Goal: Task Accomplishment & Management: Manage account settings

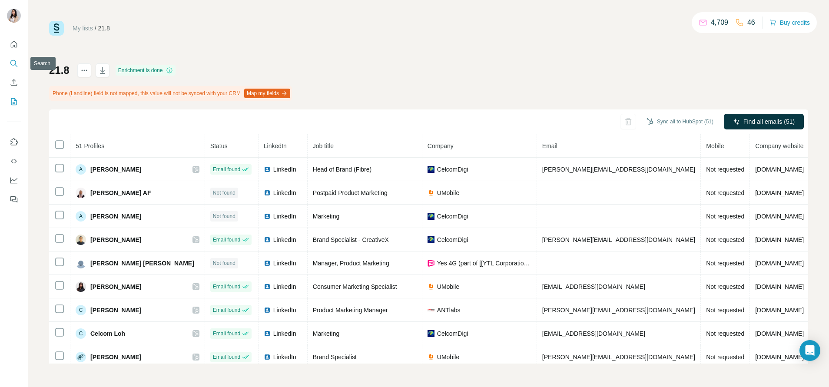
click at [10, 65] on icon "Search" at bounding box center [14, 63] width 9 height 9
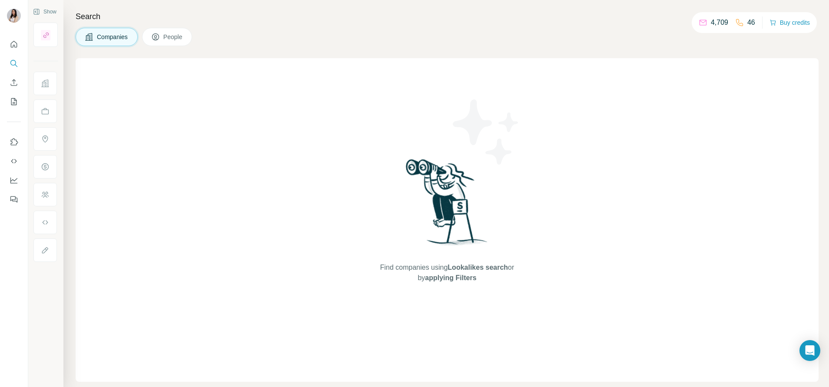
click at [169, 36] on span "People" at bounding box center [173, 37] width 20 height 9
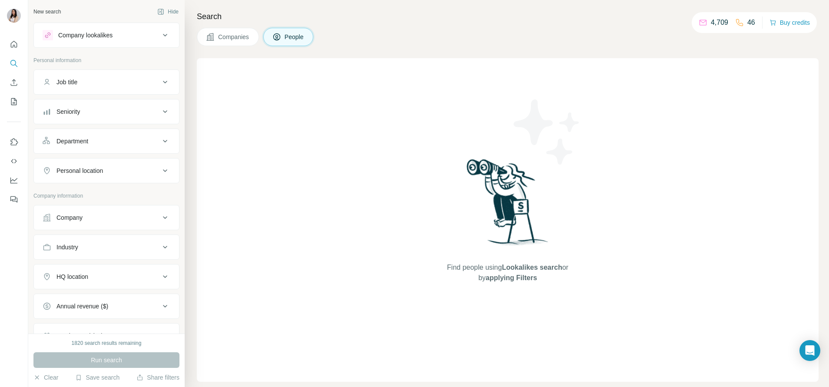
click at [88, 43] on button "Company lookalikes" at bounding box center [106, 35] width 145 height 21
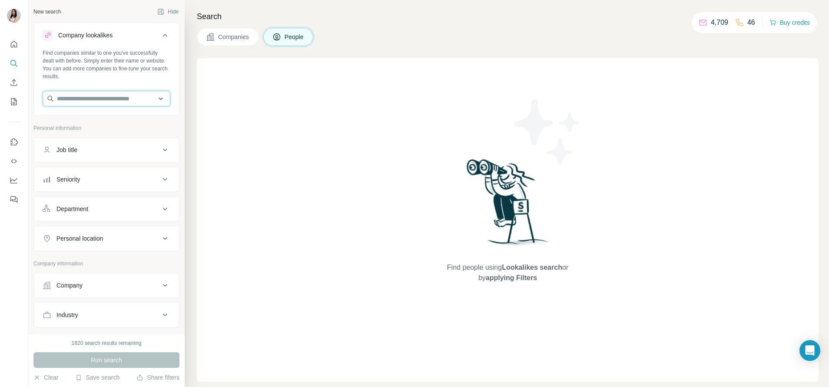
click at [83, 92] on input "text" at bounding box center [107, 99] width 128 height 16
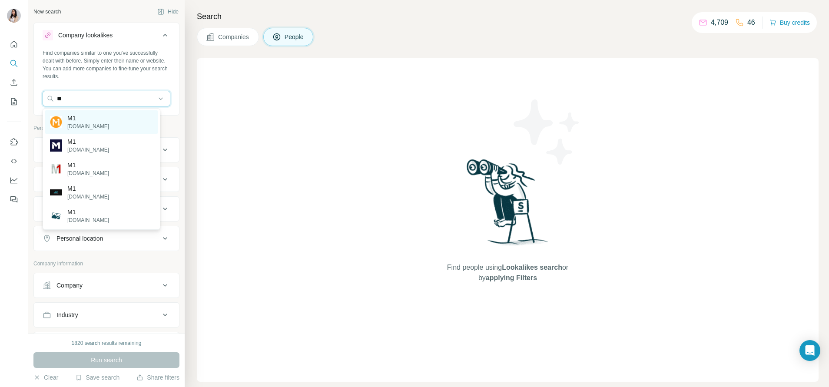
type input "**"
click at [89, 120] on p "M1" at bounding box center [88, 118] width 42 height 9
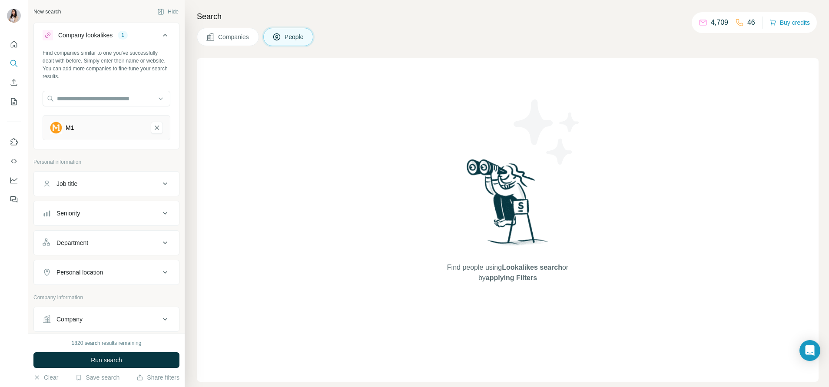
click at [87, 270] on div "Personal location" at bounding box center [80, 272] width 47 height 9
click at [84, 297] on input "text" at bounding box center [107, 294] width 128 height 16
click at [78, 315] on label "🇸🇬 [GEOGRAPHIC_DATA]" at bounding box center [86, 317] width 73 height 10
click at [80, 297] on input "*********" at bounding box center [107, 294] width 128 height 16
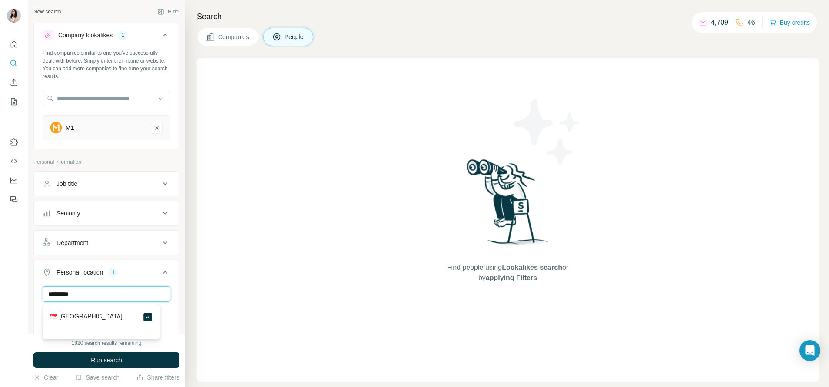
click at [80, 297] on input "*********" at bounding box center [107, 294] width 128 height 16
type input "********"
click at [73, 313] on label "🇲🇾 [GEOGRAPHIC_DATA]" at bounding box center [86, 317] width 73 height 10
click at [82, 242] on div "Department" at bounding box center [73, 243] width 32 height 9
click at [82, 270] on div at bounding box center [101, 264] width 107 height 15
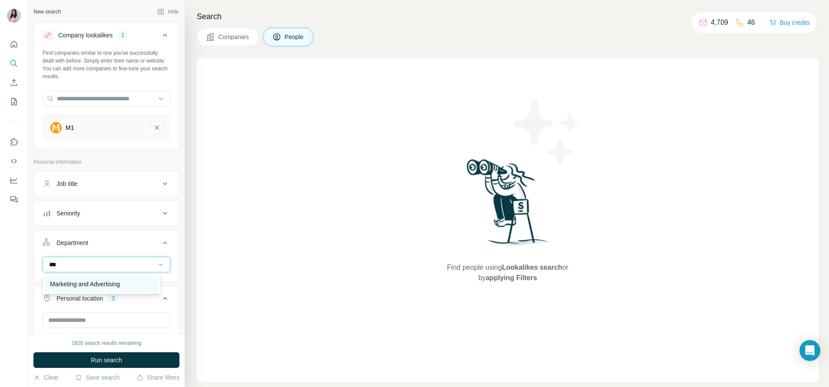
type input "***"
click at [82, 280] on p "Marketing and Advertising" at bounding box center [85, 284] width 70 height 9
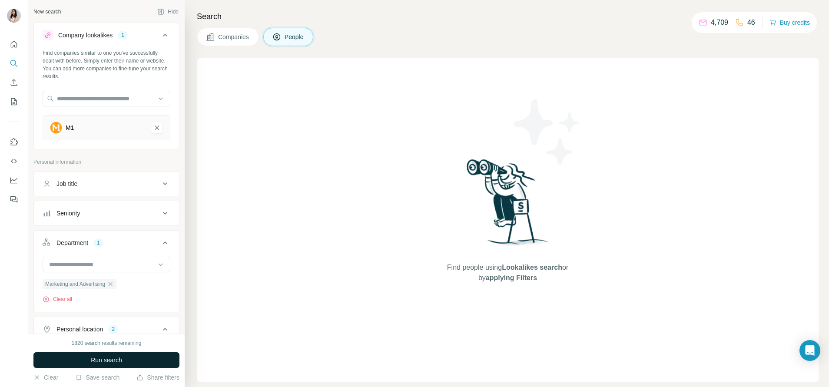
click at [103, 361] on span "Run search" at bounding box center [106, 360] width 31 height 9
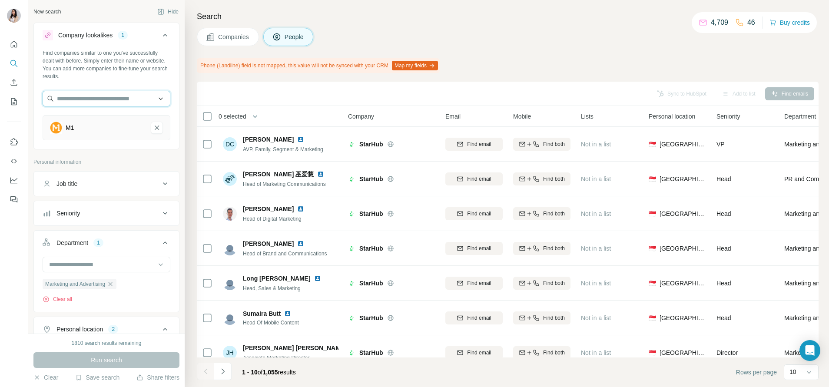
click at [107, 95] on input "text" at bounding box center [107, 99] width 128 height 16
click at [100, 184] on div "Job title" at bounding box center [101, 184] width 117 height 9
click at [101, 183] on div "Job title" at bounding box center [101, 184] width 117 height 9
click at [134, 187] on div "Job title" at bounding box center [101, 184] width 117 height 9
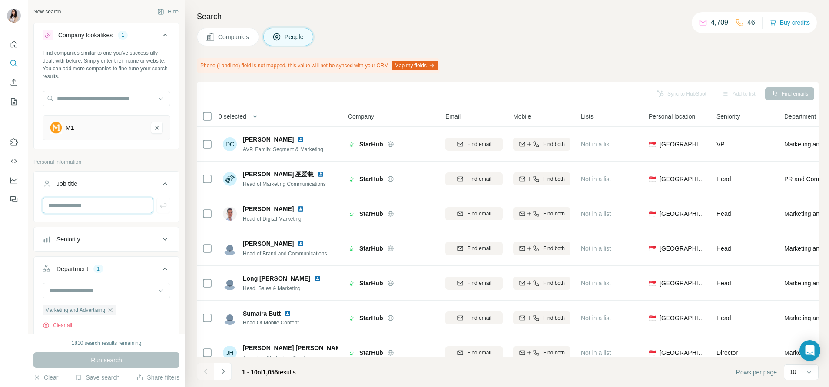
click at [114, 205] on input "text" at bounding box center [98, 206] width 110 height 16
type input "*******"
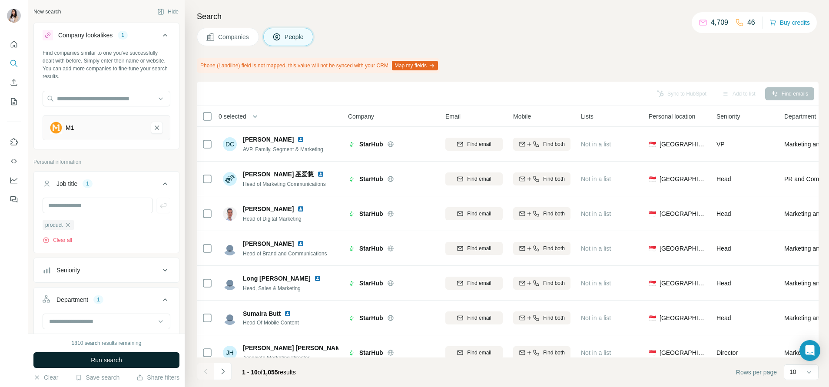
click at [115, 357] on span "Run search" at bounding box center [106, 360] width 31 height 9
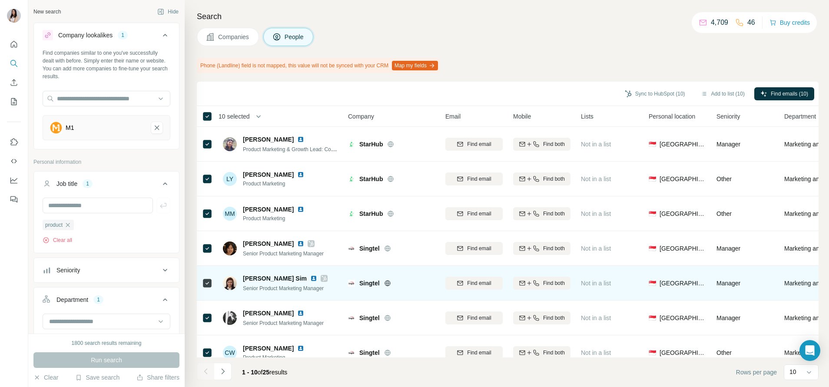
scroll to position [123, 0]
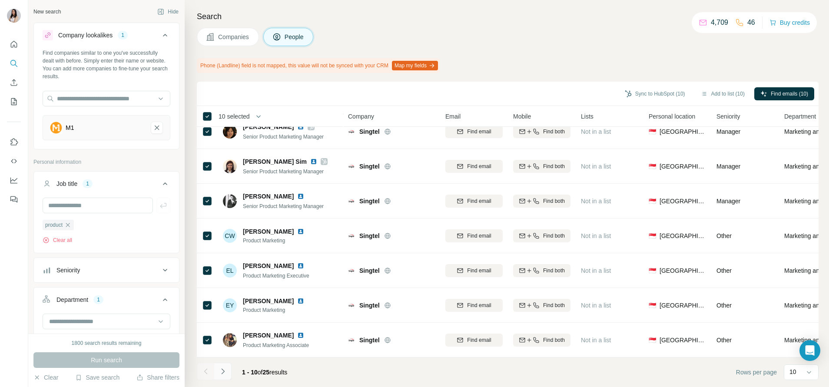
click at [220, 367] on icon "Navigate to next page" at bounding box center [223, 371] width 9 height 9
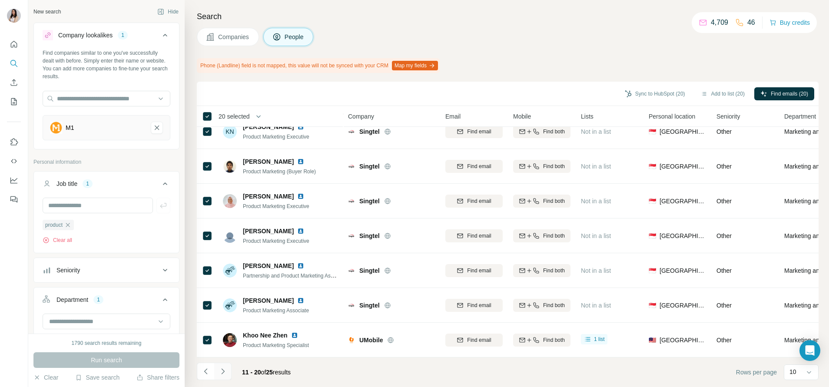
click at [223, 369] on icon "Navigate to next page" at bounding box center [223, 371] width 9 height 9
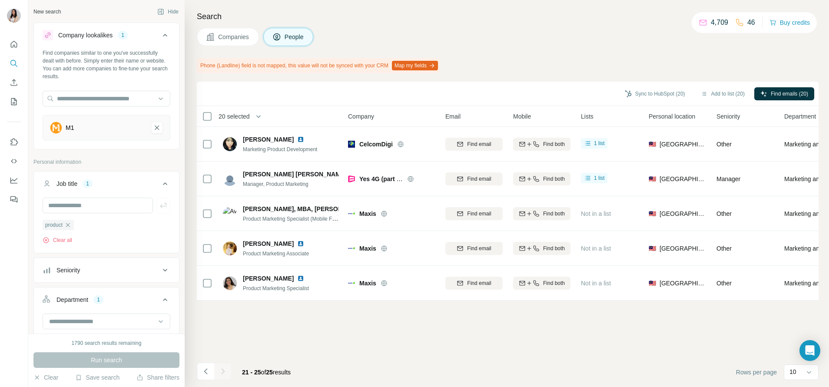
scroll to position [0, 0]
click at [722, 93] on button "Add to list (25)" at bounding box center [723, 93] width 56 height 13
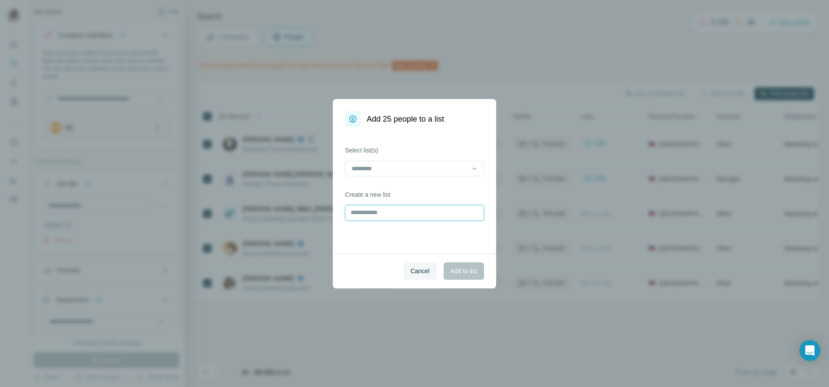
click at [393, 215] on input "text" at bounding box center [414, 213] width 139 height 16
type input "**********"
click at [458, 264] on button "Add to list" at bounding box center [464, 271] width 40 height 17
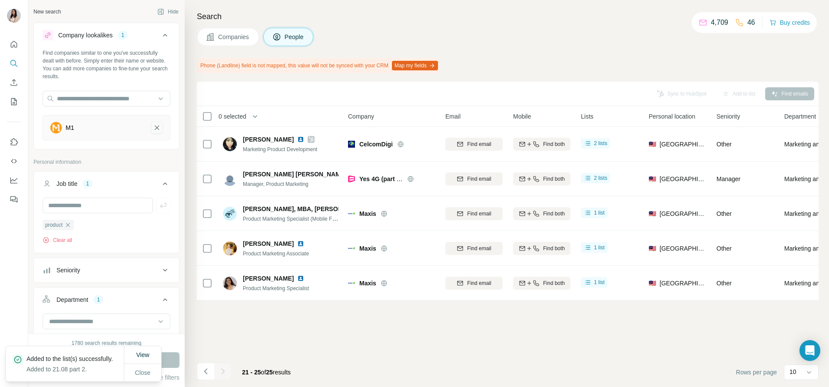
click at [155, 129] on icon "M1-remove-button" at bounding box center [157, 128] width 4 height 4
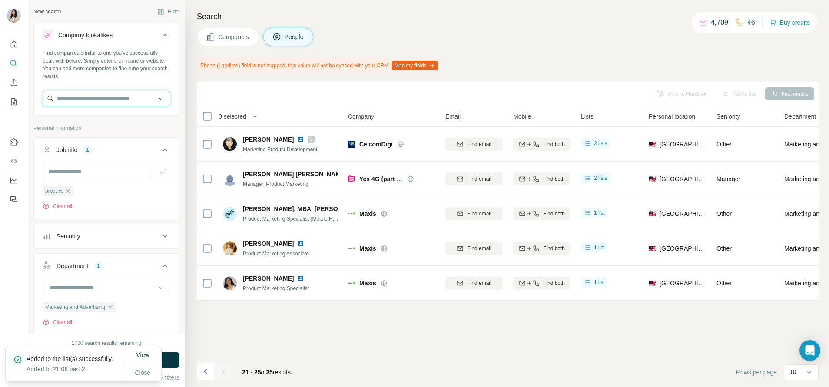
click at [113, 99] on input "text" at bounding box center [107, 99] width 128 height 16
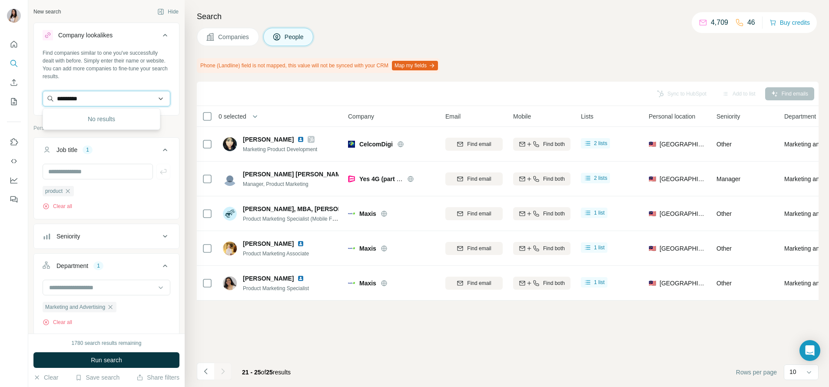
click at [83, 96] on input "*********" at bounding box center [107, 99] width 128 height 16
paste input "**********"
type input "**********"
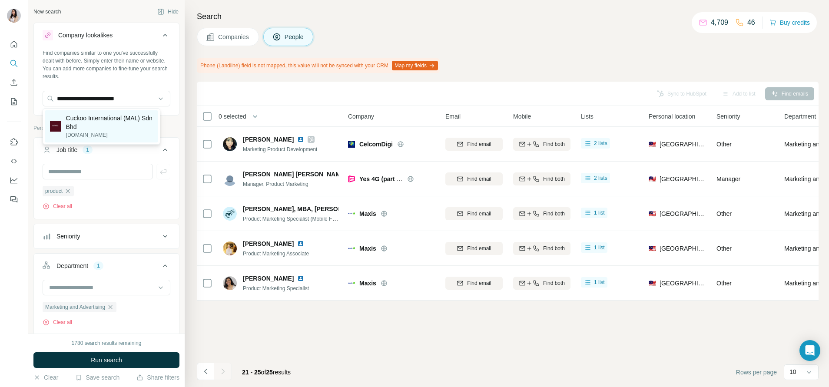
click at [88, 124] on p "Cuckoo International (MAL) Sdn Bhd" at bounding box center [109, 122] width 87 height 17
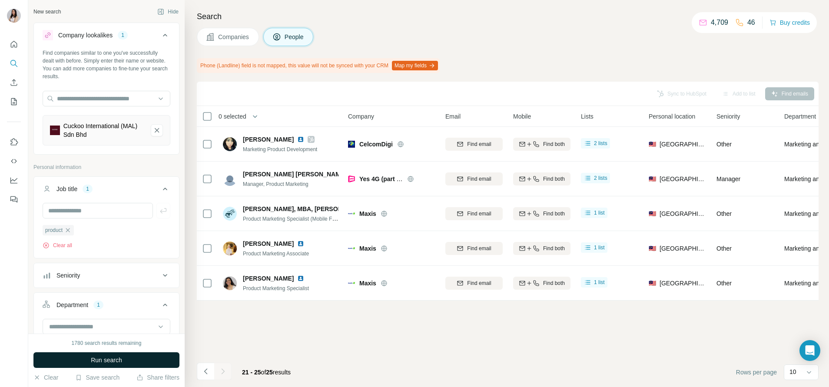
click at [110, 360] on span "Run search" at bounding box center [106, 360] width 31 height 9
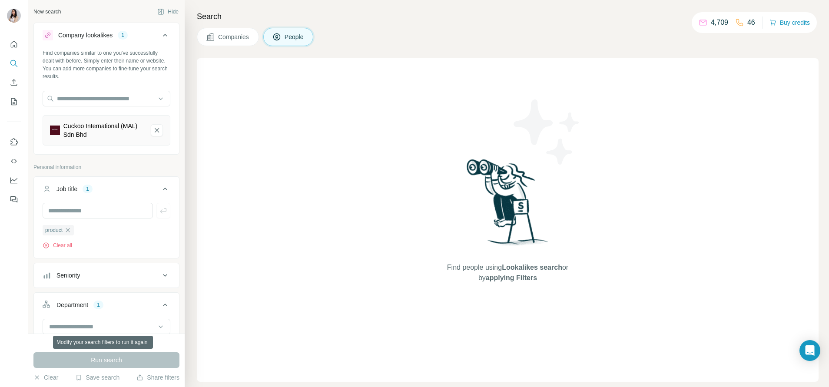
scroll to position [30, 0]
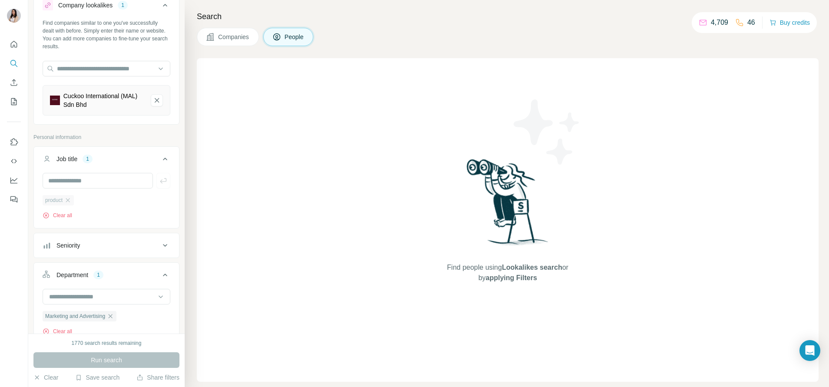
click at [73, 202] on div "product" at bounding box center [58, 200] width 31 height 10
click at [69, 203] on icon "button" at bounding box center [67, 200] width 7 height 7
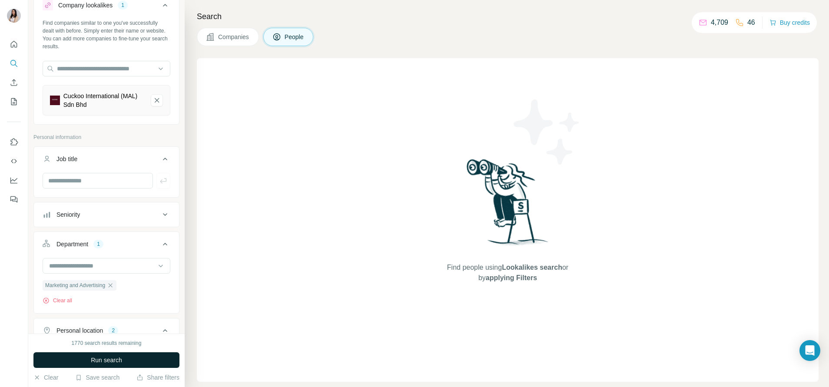
click at [128, 363] on button "Run search" at bounding box center [106, 361] width 146 height 16
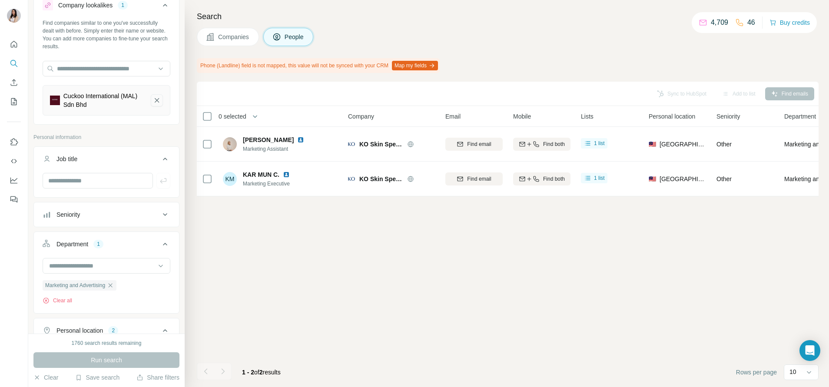
click at [153, 102] on icon "Cuckoo International (MAL) Sdn Bhd-remove-button" at bounding box center [157, 100] width 8 height 9
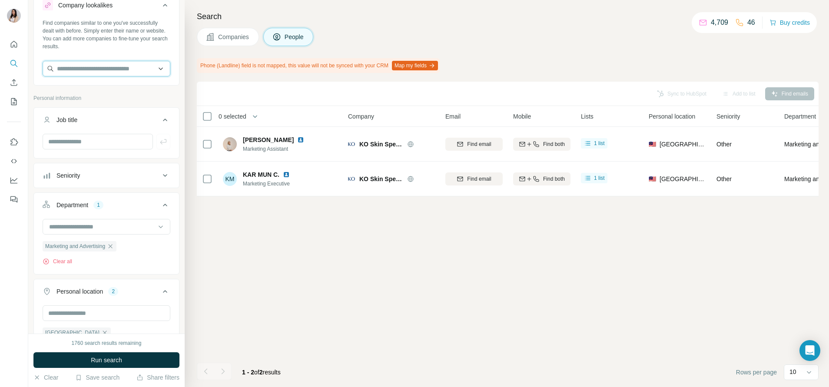
click at [80, 72] on input "text" at bounding box center [107, 69] width 128 height 16
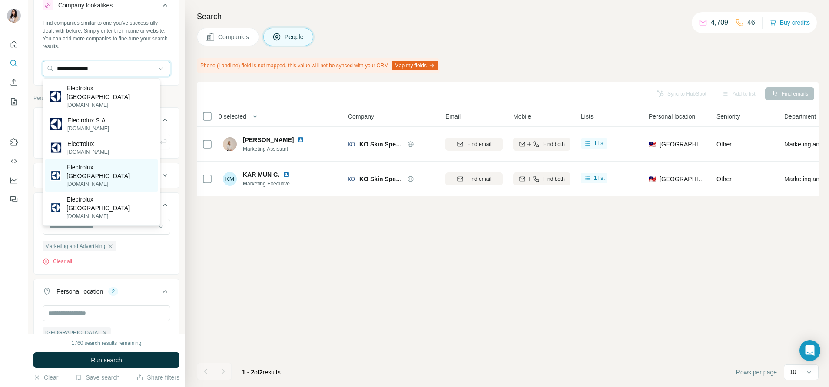
type input "**********"
click at [114, 163] on p "Electrolux Singapore" at bounding box center [110, 171] width 87 height 17
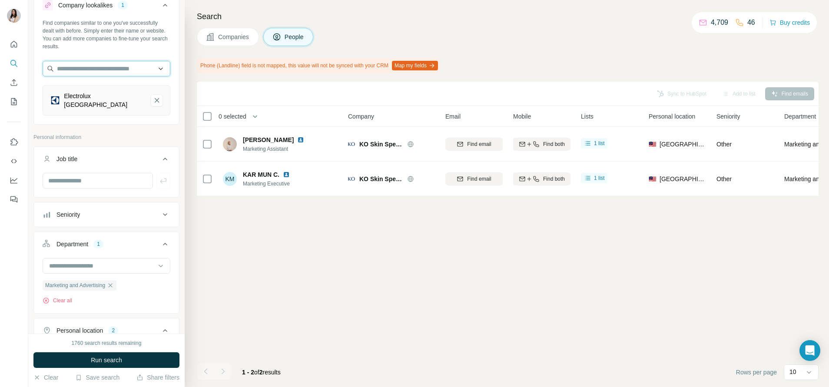
click at [119, 70] on input "text" at bounding box center [107, 69] width 128 height 16
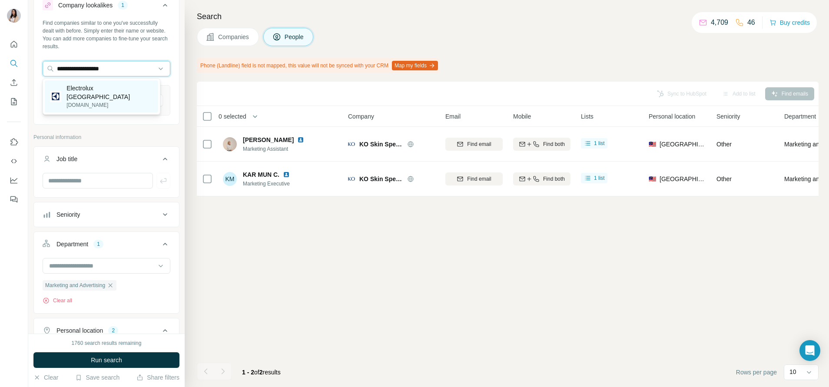
type input "**********"
click at [108, 90] on p "Electrolux Malaysia" at bounding box center [110, 92] width 87 height 17
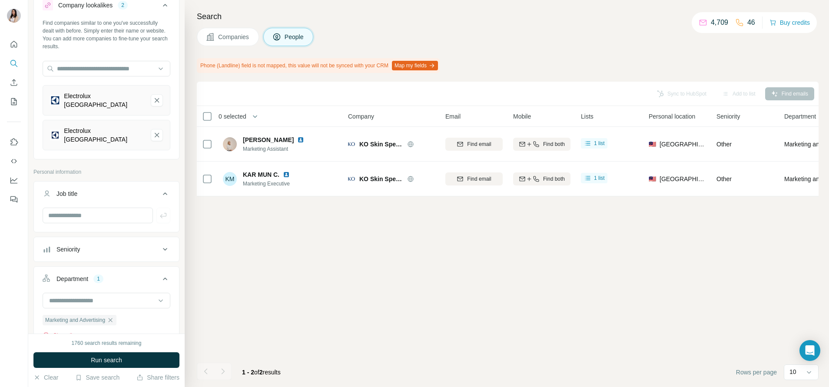
click at [129, 357] on button "Run search" at bounding box center [106, 361] width 146 height 16
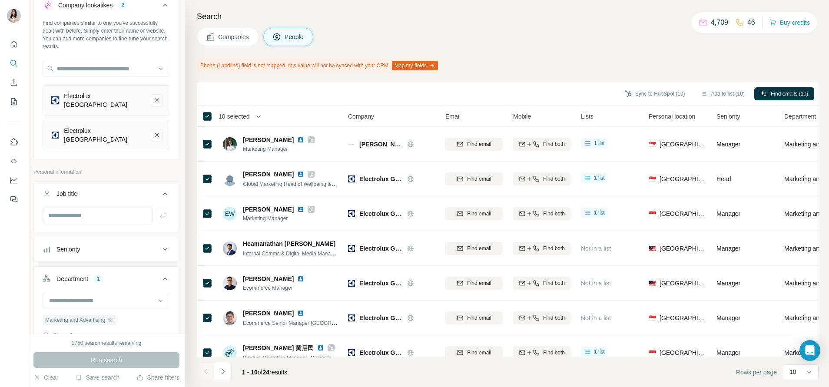
scroll to position [123, 0]
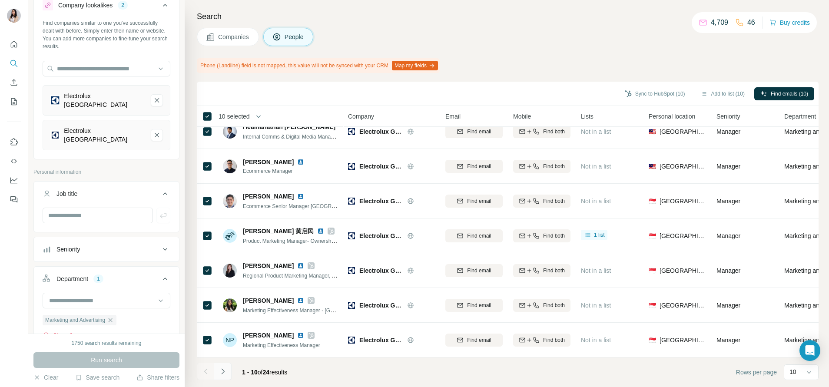
click at [227, 373] on button "Navigate to next page" at bounding box center [222, 371] width 17 height 17
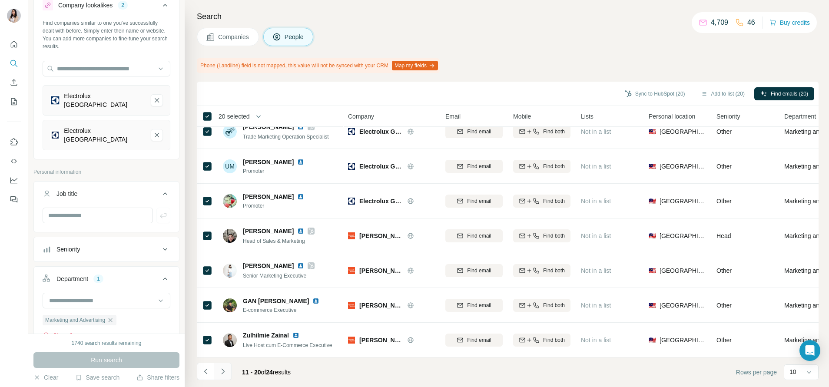
click at [226, 368] on icon "Navigate to next page" at bounding box center [223, 371] width 9 height 9
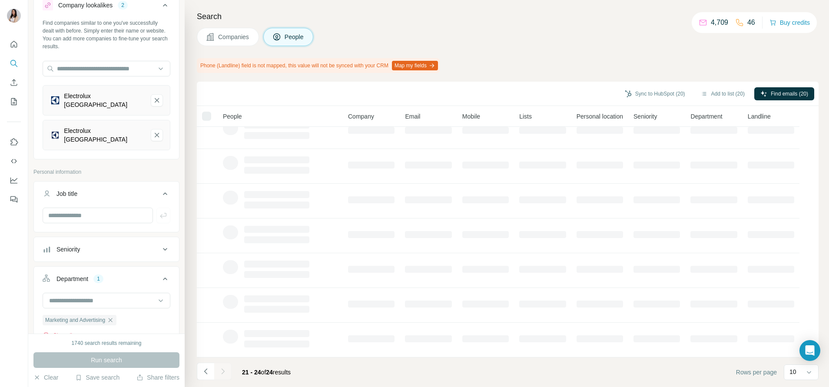
scroll to position [0, 0]
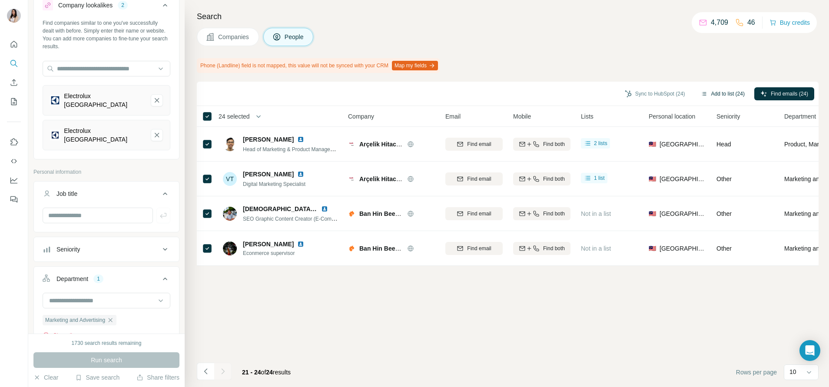
click at [711, 95] on button "Add to list (24)" at bounding box center [723, 93] width 56 height 13
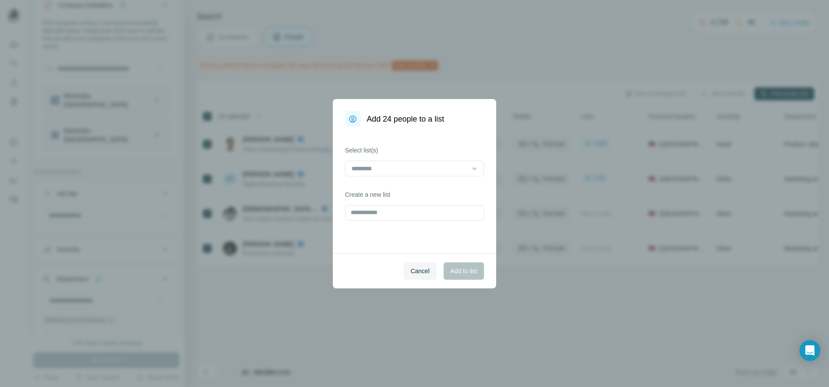
click at [457, 158] on div "Select list(s)" at bounding box center [414, 161] width 139 height 30
click at [455, 166] on input at bounding box center [409, 169] width 117 height 10
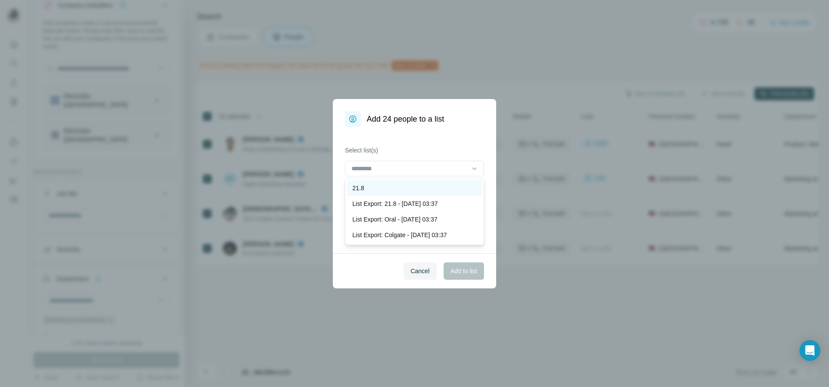
click at [436, 188] on div "21.8" at bounding box center [415, 188] width 124 height 9
click at [434, 191] on div "21.8" at bounding box center [411, 189] width 116 height 9
click at [426, 186] on div "21.08 part 2" at bounding box center [415, 188] width 124 height 9
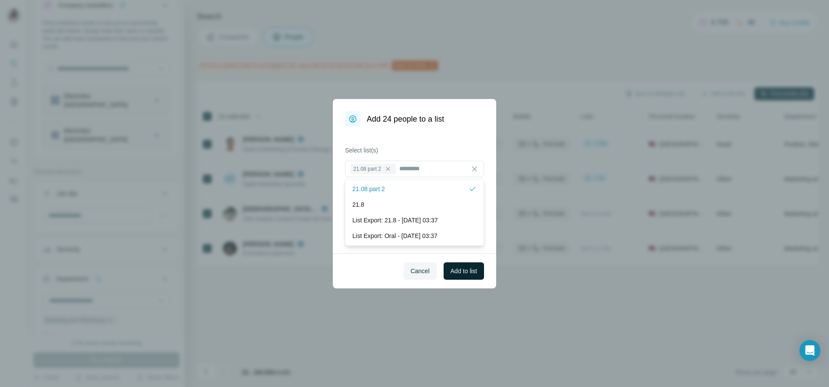
click at [456, 274] on span "Add to list" at bounding box center [464, 271] width 27 height 9
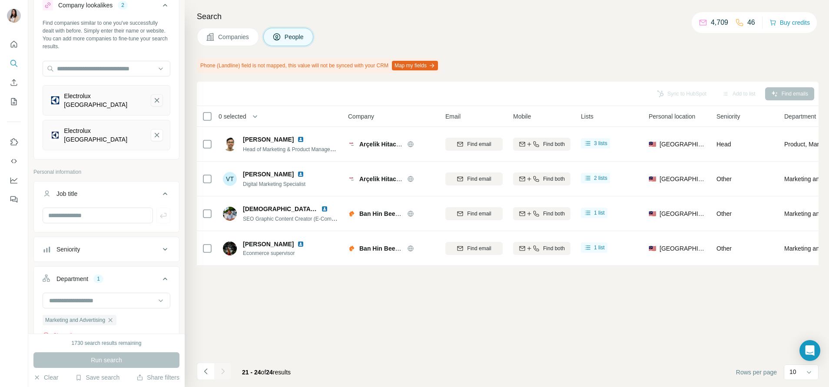
click at [155, 98] on icon "Electrolux Singapore-remove-button" at bounding box center [157, 100] width 4 height 4
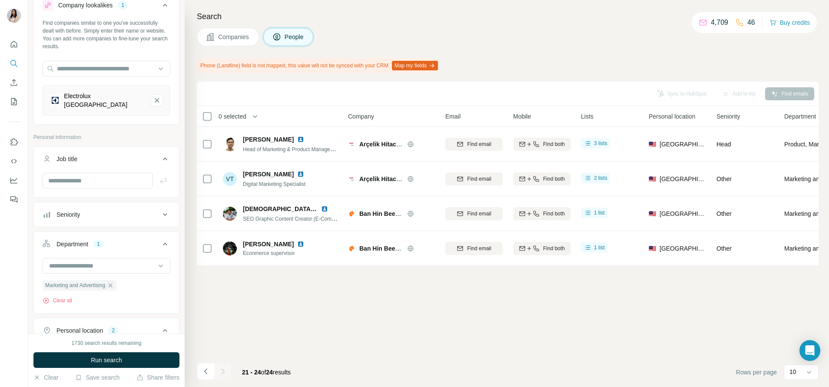
click at [155, 98] on icon "Electrolux Malaysia-remove-button" at bounding box center [157, 100] width 4 height 4
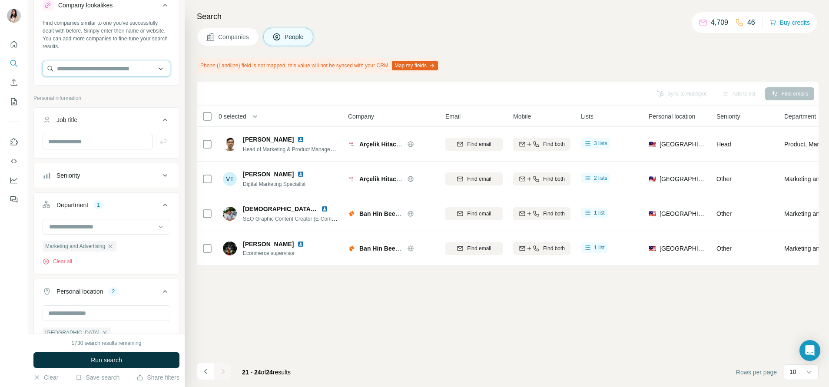
click at [130, 73] on input "text" at bounding box center [107, 69] width 128 height 16
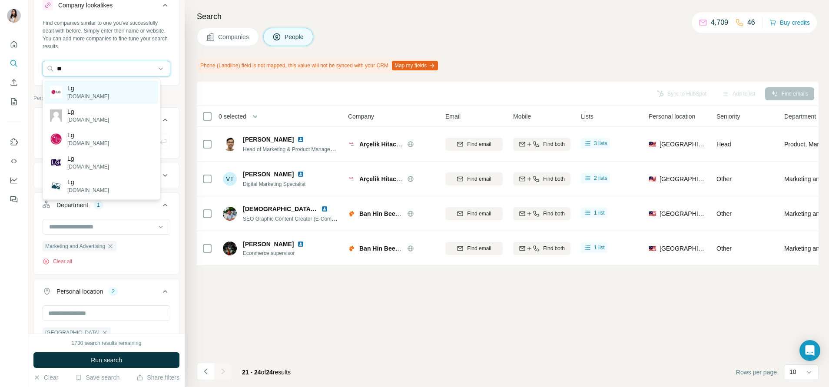
type input "**"
click at [123, 88] on div "Lg lgcorp.com" at bounding box center [101, 91] width 113 height 23
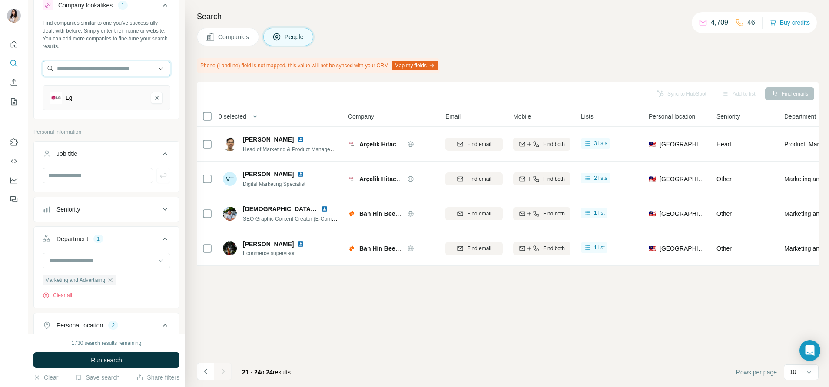
click at [116, 73] on input "text" at bounding box center [107, 69] width 128 height 16
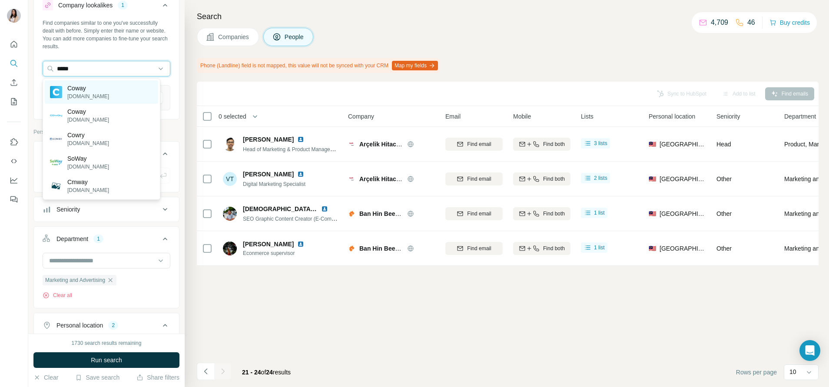
type input "*****"
click at [108, 94] on div "Coway coway.com.vn" at bounding box center [101, 91] width 113 height 23
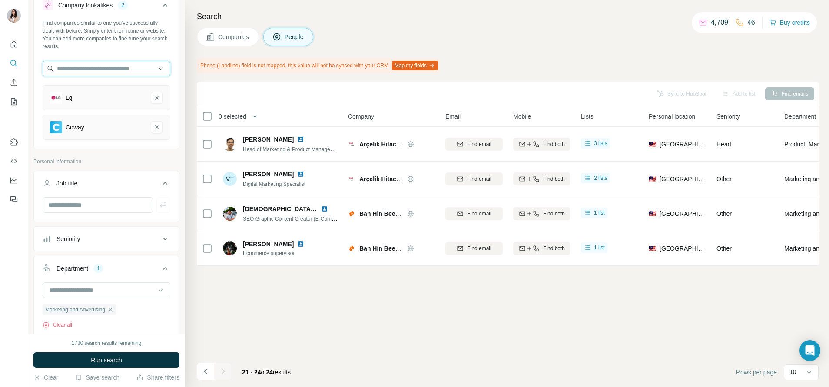
click at [98, 70] on input "text" at bounding box center [107, 69] width 128 height 16
paste input "*****"
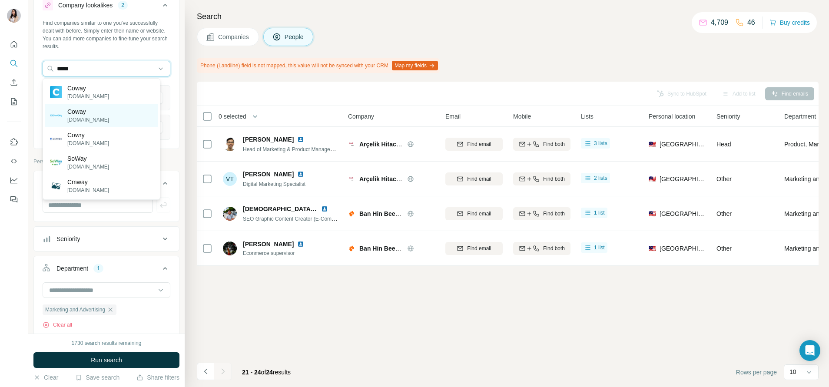
type input "*****"
click at [84, 112] on p "Coway" at bounding box center [88, 111] width 42 height 9
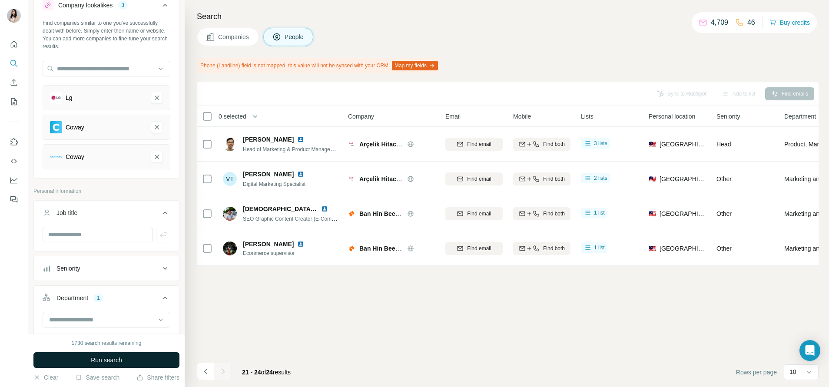
click at [90, 368] on button "Run search" at bounding box center [106, 361] width 146 height 16
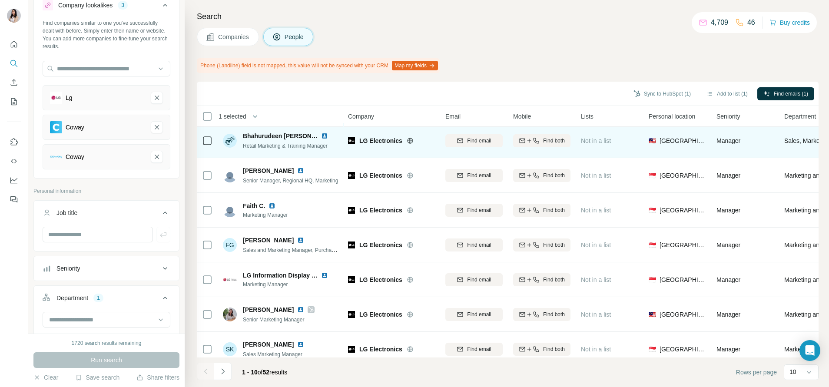
scroll to position [75, 0]
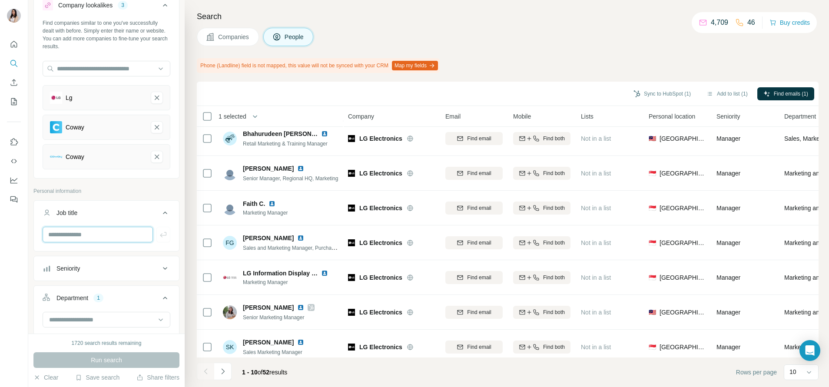
click at [119, 233] on input "text" at bounding box center [98, 235] width 110 height 16
type input "*"
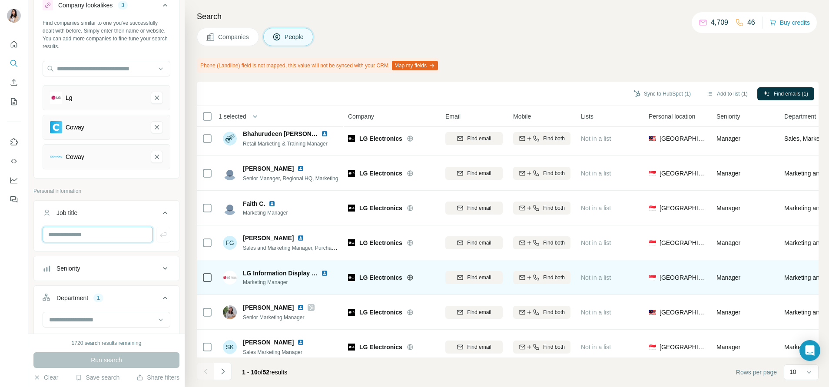
scroll to position [123, 0]
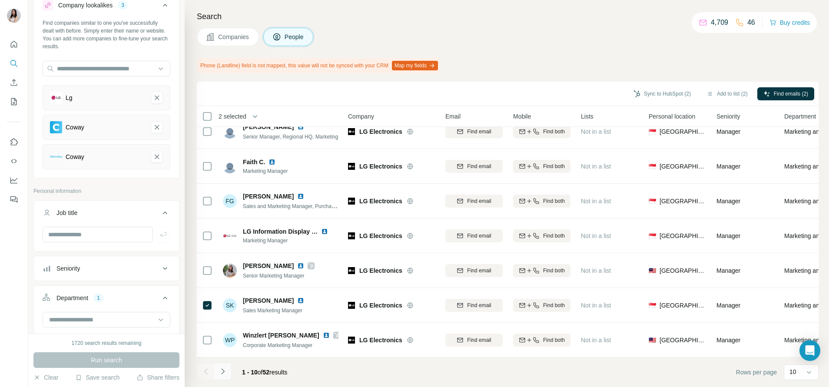
click at [226, 374] on icon "Navigate to next page" at bounding box center [223, 371] width 9 height 9
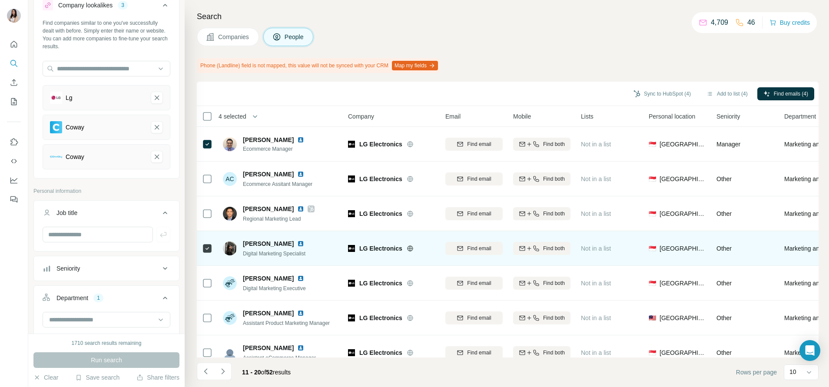
scroll to position [62, 0]
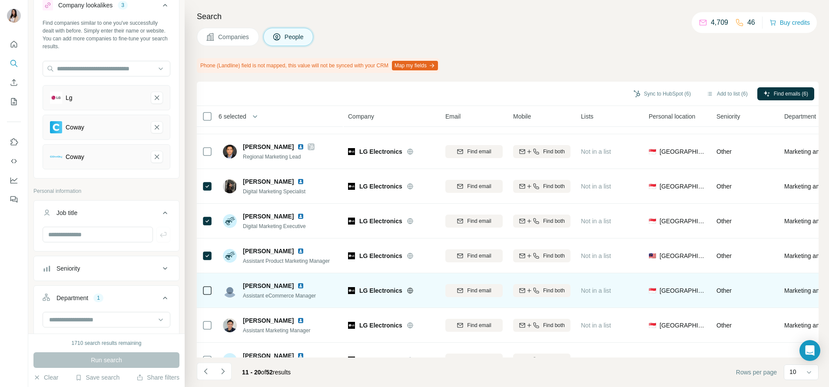
click at [214, 296] on td at bounding box center [207, 290] width 21 height 35
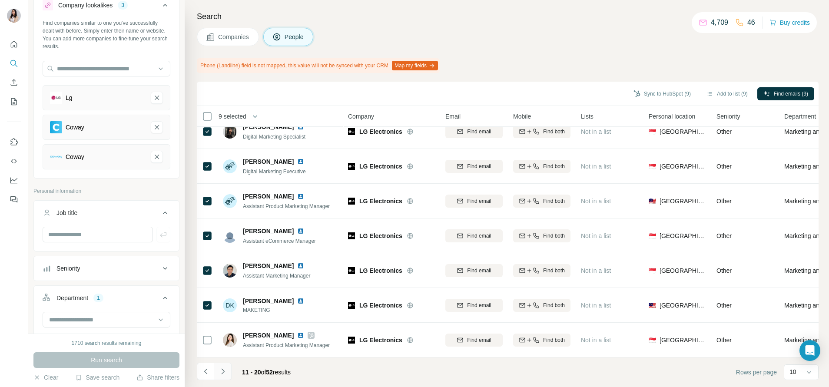
click at [225, 374] on icon "Navigate to next page" at bounding box center [223, 371] width 9 height 9
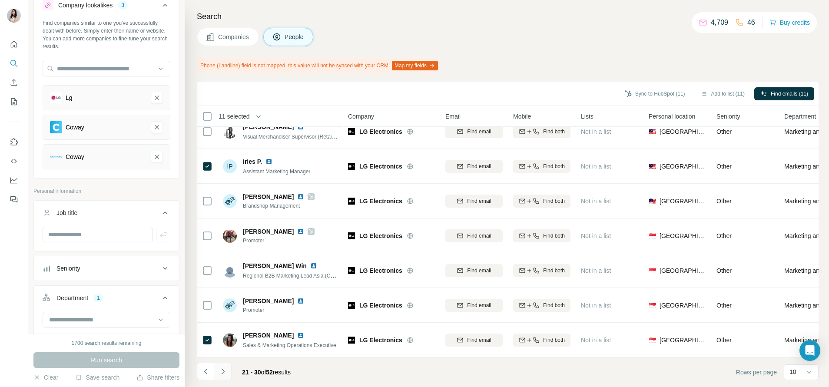
click at [227, 372] on button "Navigate to next page" at bounding box center [222, 371] width 17 height 17
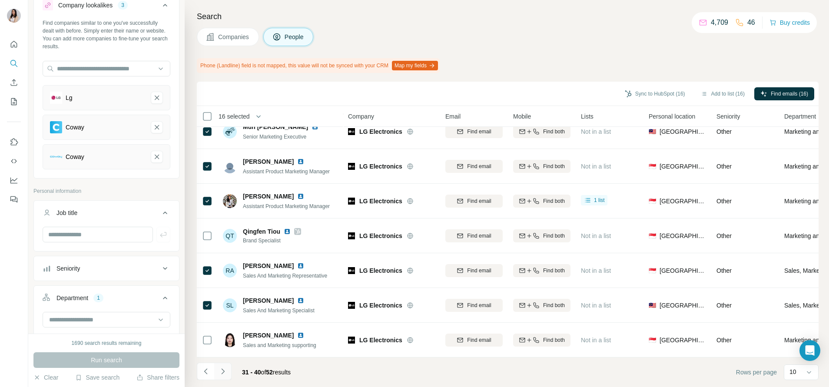
click at [223, 373] on icon "Navigate to next page" at bounding box center [223, 371] width 9 height 9
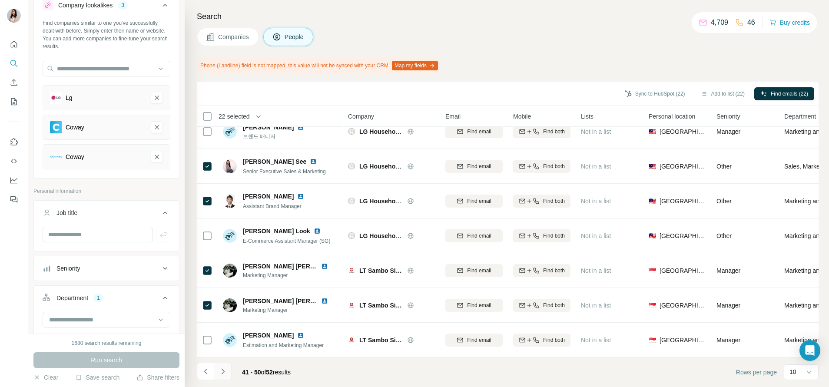
click at [224, 373] on icon "Navigate to next page" at bounding box center [223, 371] width 9 height 9
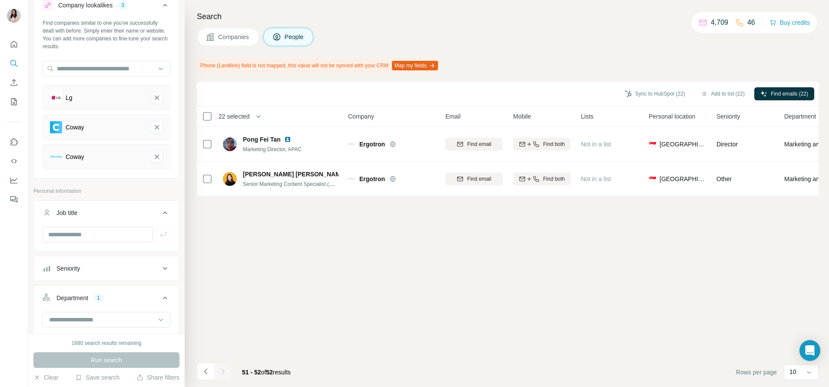
scroll to position [0, 0]
click at [714, 97] on button "Add to list (24)" at bounding box center [723, 93] width 56 height 13
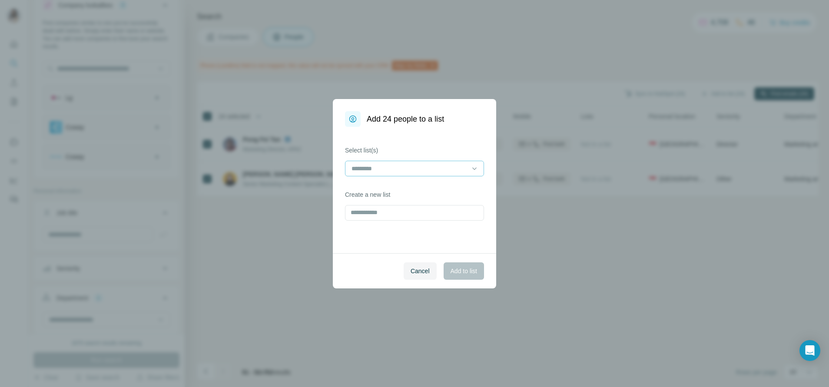
click at [403, 168] on input at bounding box center [409, 169] width 117 height 10
click at [397, 189] on div "21.08 part 2" at bounding box center [415, 188] width 124 height 9
click at [473, 270] on span "Add to list" at bounding box center [464, 271] width 27 height 9
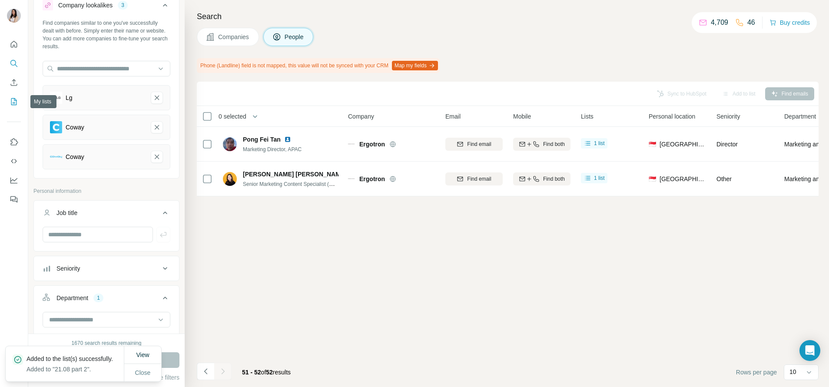
click at [14, 99] on icon "My lists" at bounding box center [14, 101] width 6 height 7
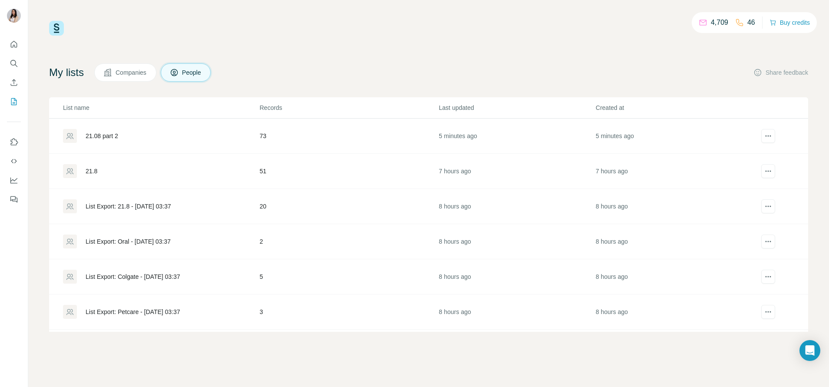
click at [95, 136] on div "21.08 part 2" at bounding box center [102, 136] width 33 height 9
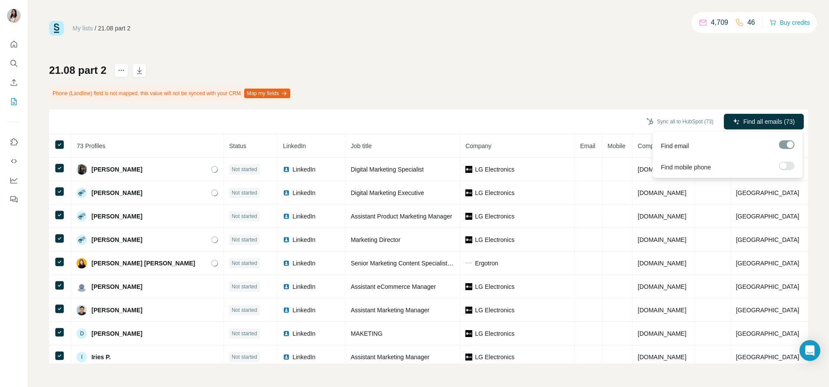
click at [783, 118] on span "Find all emails (73)" at bounding box center [769, 121] width 51 height 9
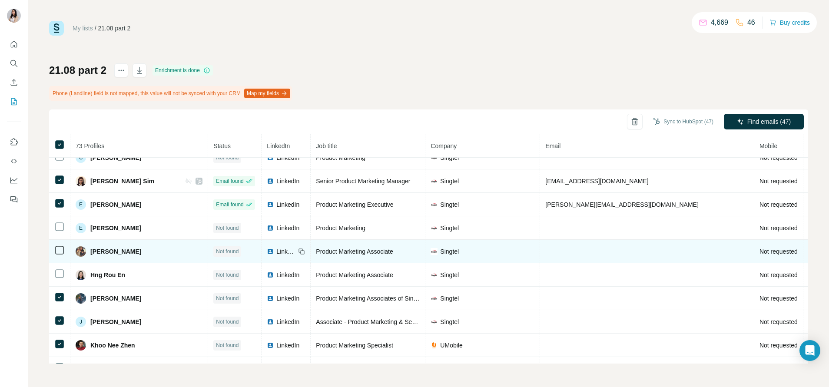
scroll to position [1250, 0]
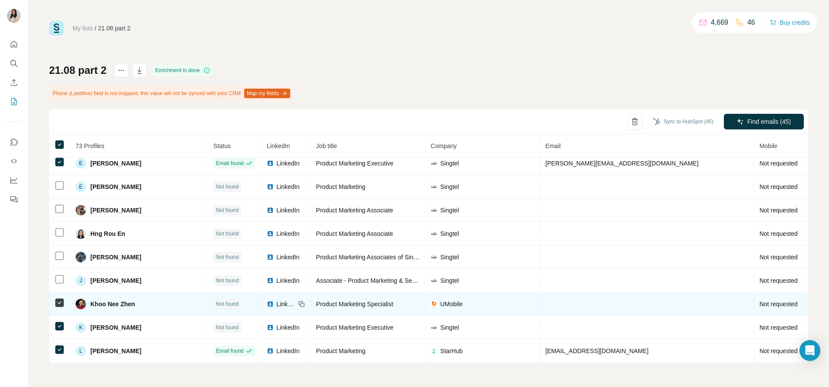
click at [60, 308] on td at bounding box center [59, 304] width 21 height 23
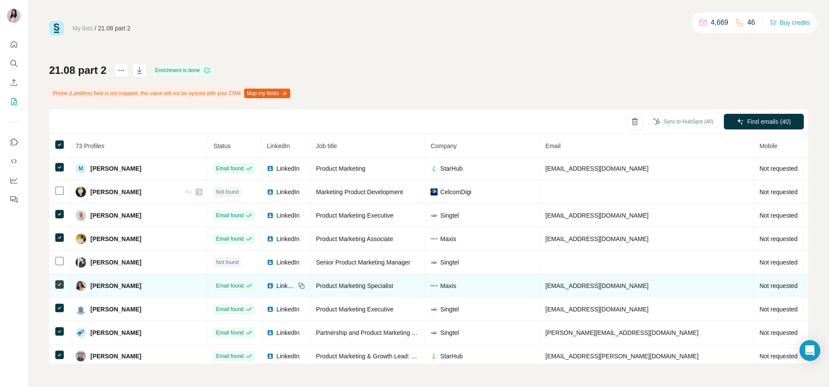
scroll to position [1514, 0]
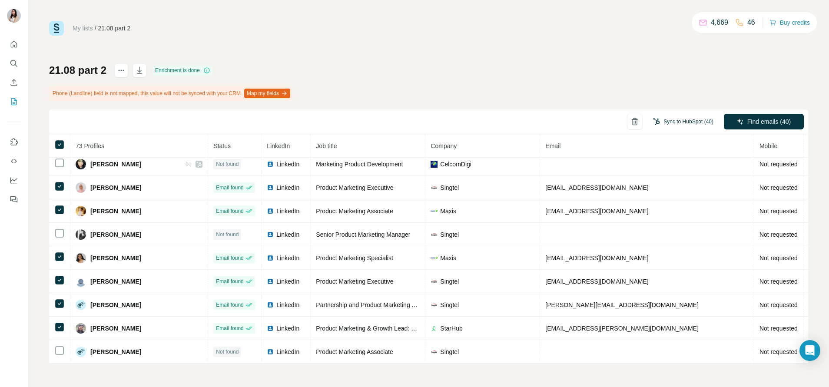
click at [676, 122] on button "Sync to HubSpot (40)" at bounding box center [683, 121] width 73 height 13
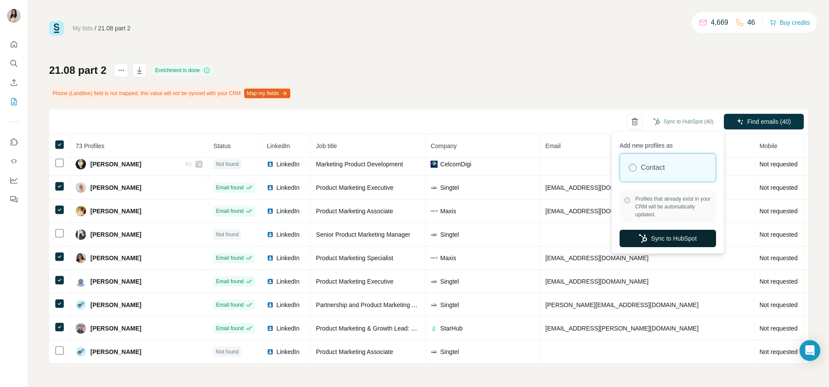
click at [644, 239] on icon "button" at bounding box center [643, 238] width 9 height 9
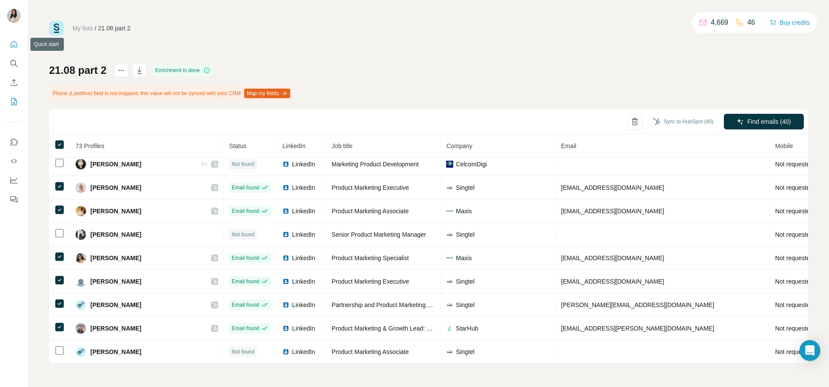
click at [16, 46] on icon "Quick start" at bounding box center [14, 44] width 9 height 9
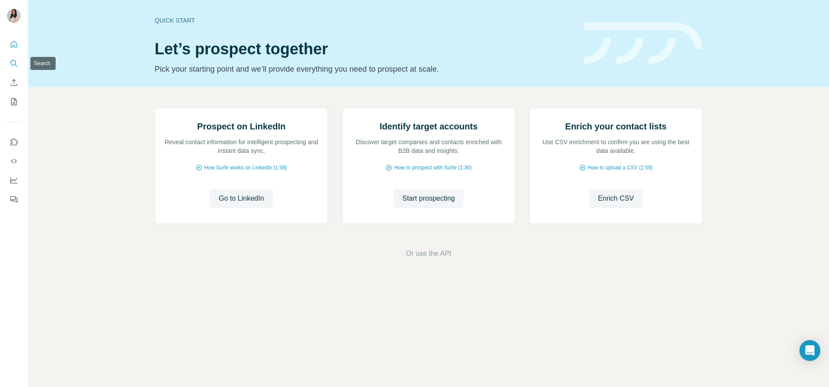
click at [8, 60] on button "Search" at bounding box center [14, 64] width 14 height 16
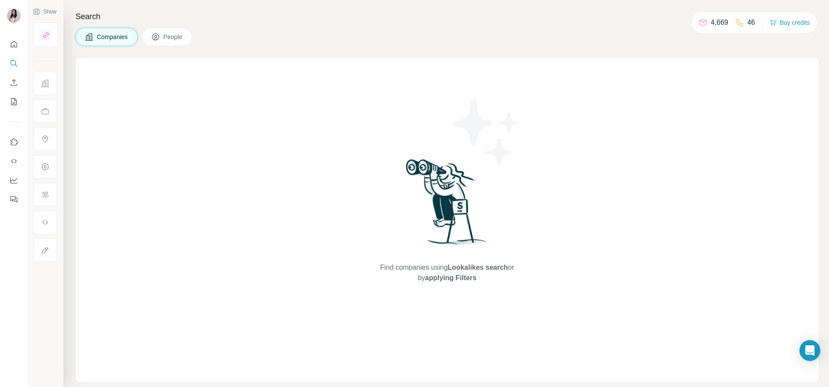
click at [190, 30] on button "People" at bounding box center [167, 37] width 50 height 18
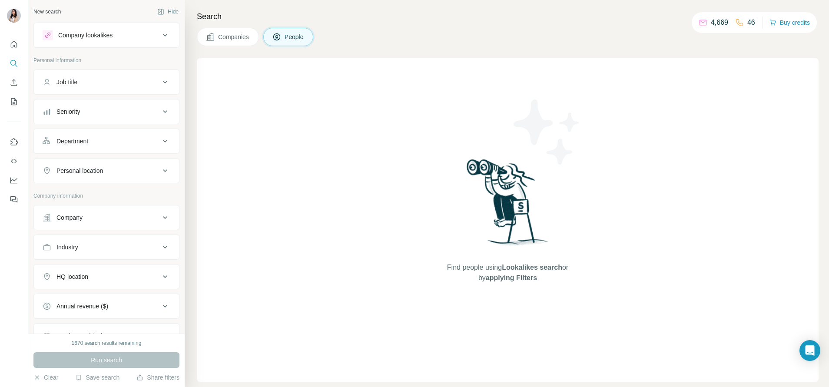
click at [114, 79] on div "Job title" at bounding box center [101, 82] width 117 height 9
click at [115, 100] on input "text" at bounding box center [98, 104] width 110 height 16
click at [350, 112] on div "Find people using Lookalikes search or by applying Filters" at bounding box center [508, 220] width 622 height 324
click at [141, 244] on div "Company" at bounding box center [101, 244] width 117 height 9
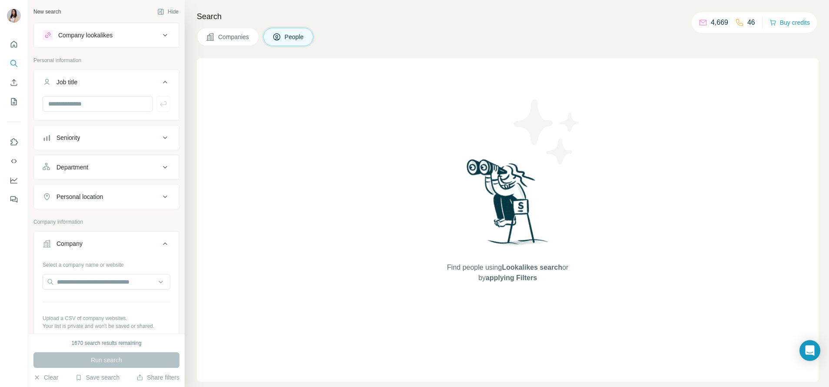
click at [141, 244] on div "Company" at bounding box center [101, 244] width 117 height 9
click at [133, 192] on button "Personal location" at bounding box center [106, 196] width 145 height 21
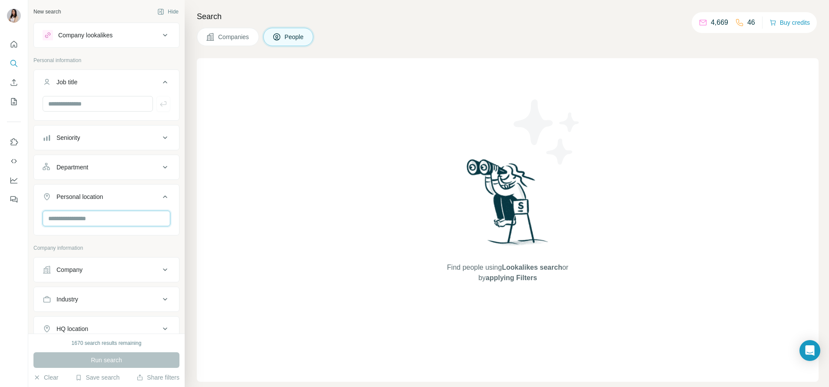
click at [118, 218] on input "text" at bounding box center [107, 219] width 128 height 16
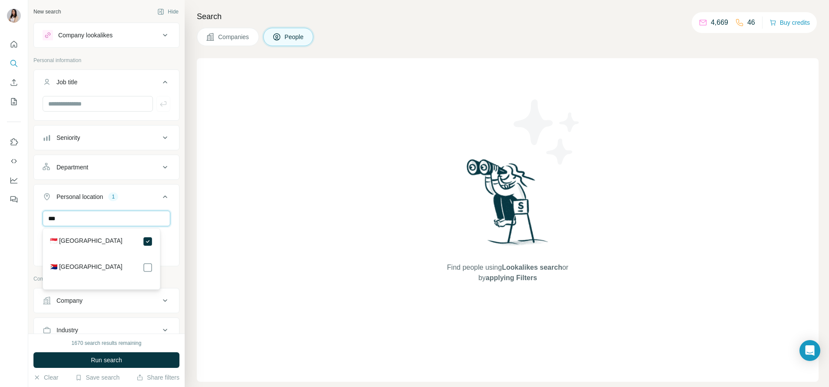
click at [127, 218] on input "***" at bounding box center [107, 219] width 128 height 16
type input "*****"
click at [213, 136] on div "Find people using Lookalikes search or by applying Filters" at bounding box center [508, 220] width 622 height 324
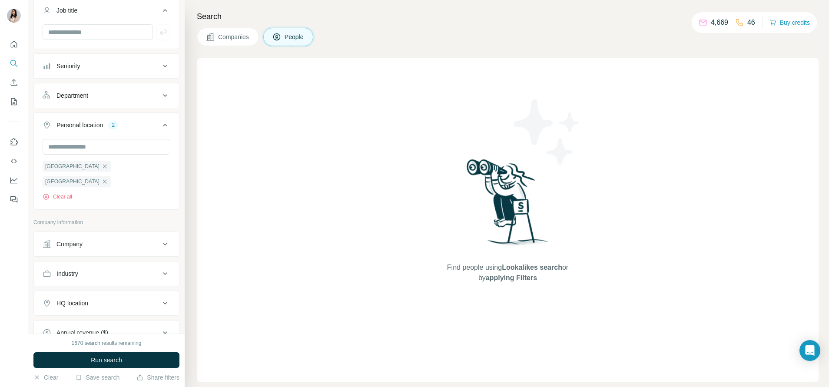
click at [105, 234] on button "Company" at bounding box center [106, 244] width 145 height 21
click at [98, 275] on input "text" at bounding box center [107, 283] width 128 height 16
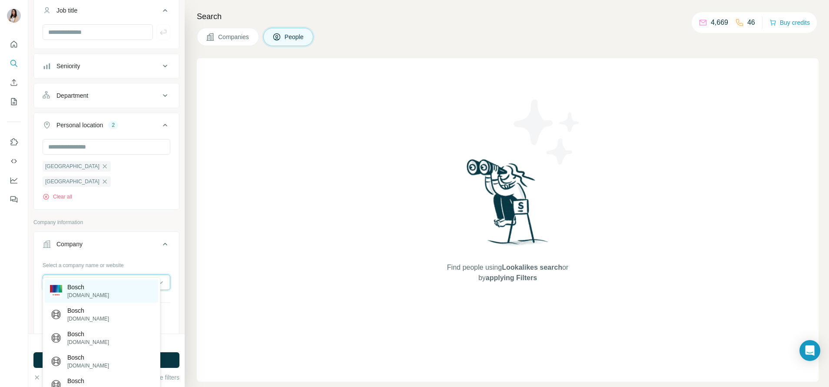
type input "*****"
click at [108, 292] on div "Bosch bosch.com" at bounding box center [101, 291] width 113 height 23
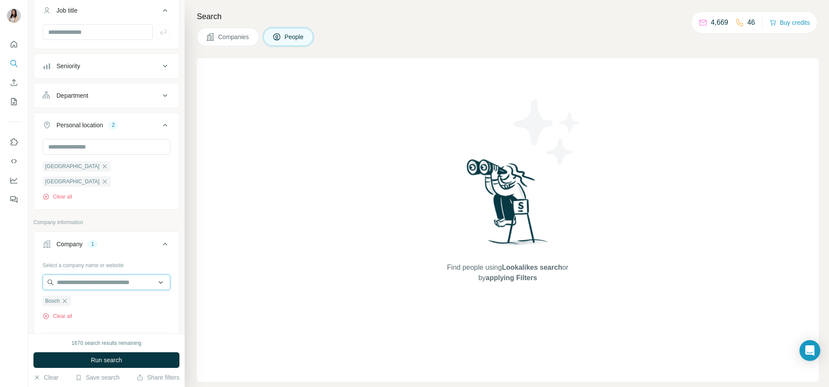
click at [108, 275] on input "text" at bounding box center [107, 283] width 128 height 16
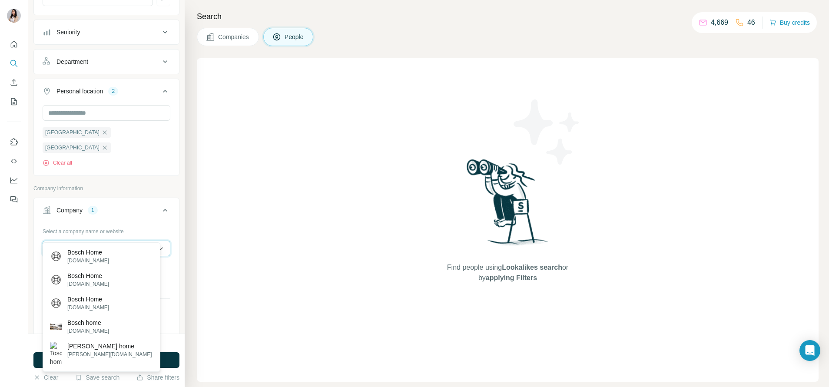
scroll to position [113, 0]
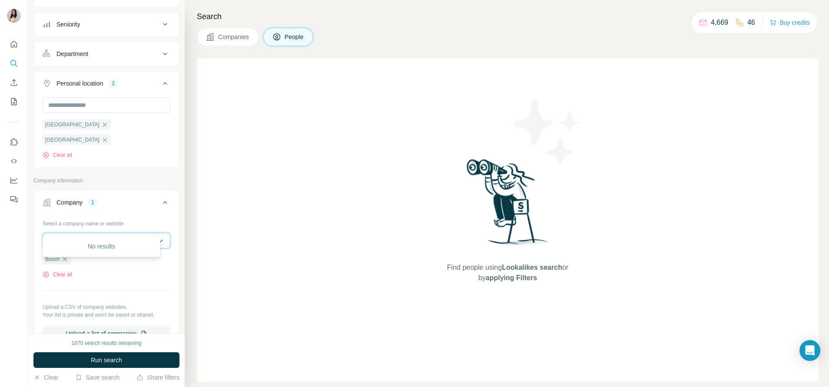
click at [76, 233] on input "**********" at bounding box center [107, 241] width 128 height 16
type input "**********"
click at [84, 233] on input "**********" at bounding box center [107, 241] width 128 height 16
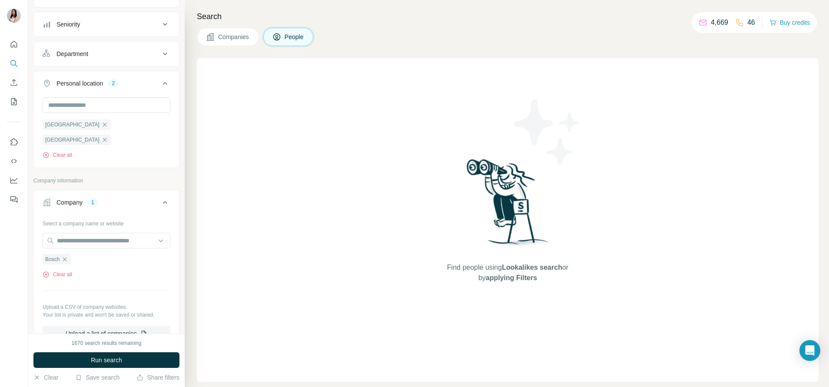
click at [104, 60] on button "Department" at bounding box center [106, 53] width 145 height 21
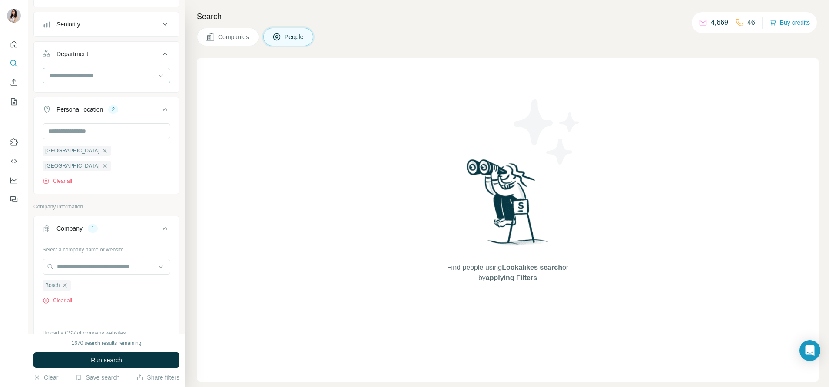
click at [102, 77] on input at bounding box center [101, 76] width 107 height 10
type input "***"
click at [108, 92] on p "Marketing and Advertising" at bounding box center [85, 95] width 70 height 9
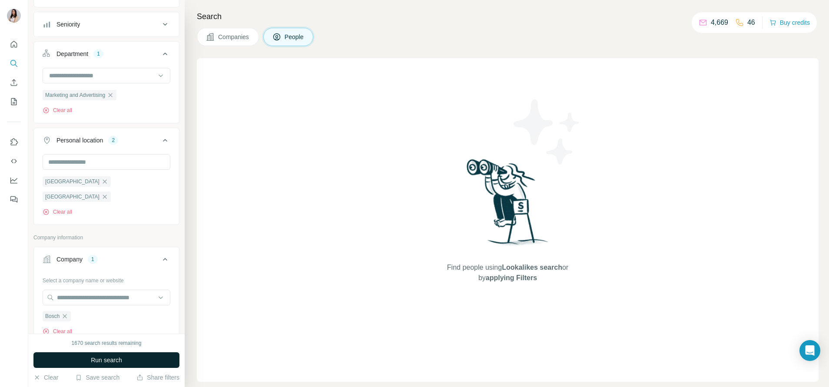
click at [124, 358] on button "Run search" at bounding box center [106, 361] width 146 height 16
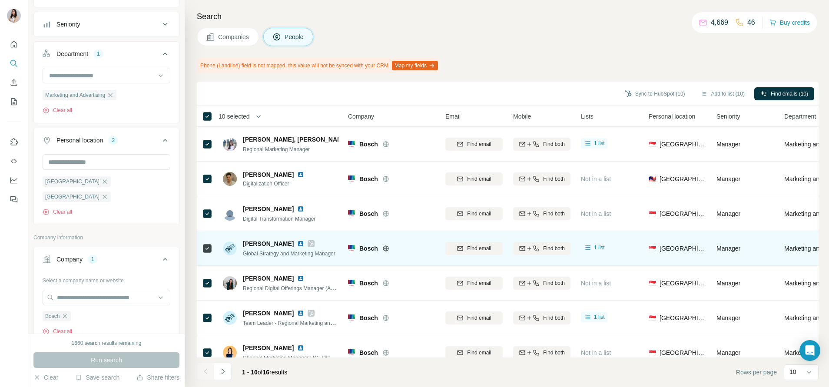
scroll to position [123, 0]
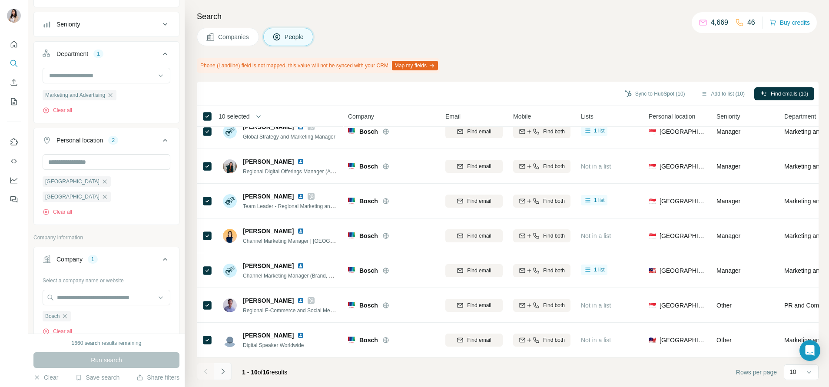
click at [224, 371] on icon "Navigate to next page" at bounding box center [223, 371] width 9 height 9
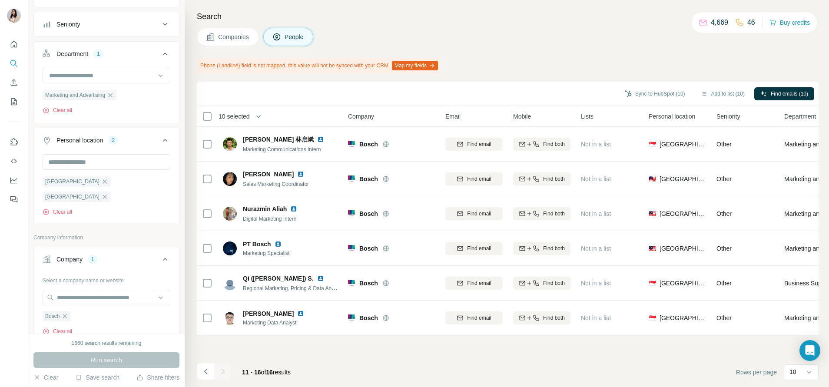
scroll to position [0, 0]
click at [703, 90] on button "Add to list (16)" at bounding box center [723, 93] width 56 height 13
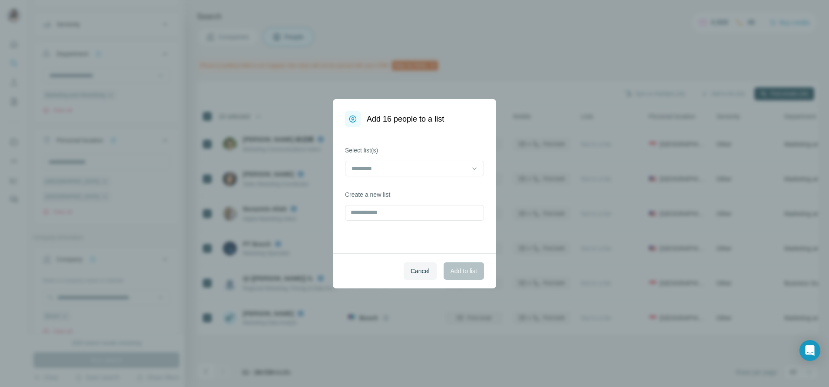
click at [707, 93] on div "Add 16 people to a list Select list(s) Create a new list Cancel Add to list" at bounding box center [414, 193] width 829 height 387
click at [468, 166] on input at bounding box center [409, 169] width 117 height 10
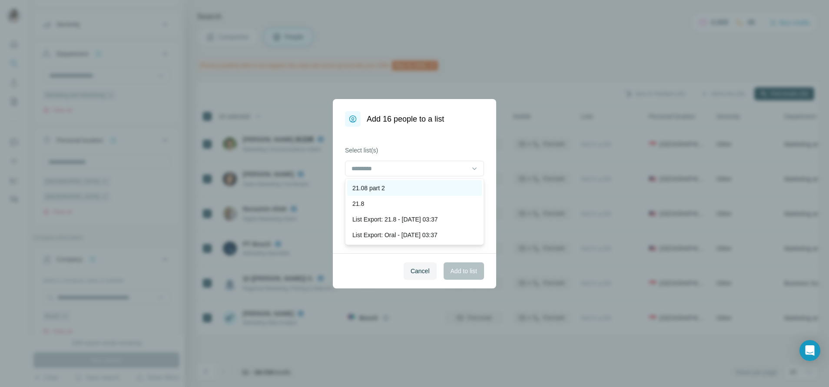
click at [451, 190] on div "21.08 part 2" at bounding box center [415, 188] width 124 height 9
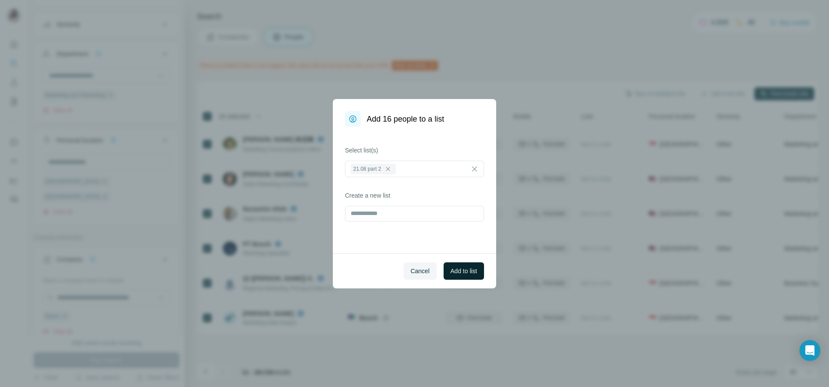
click at [463, 265] on button "Add to list" at bounding box center [464, 271] width 40 height 17
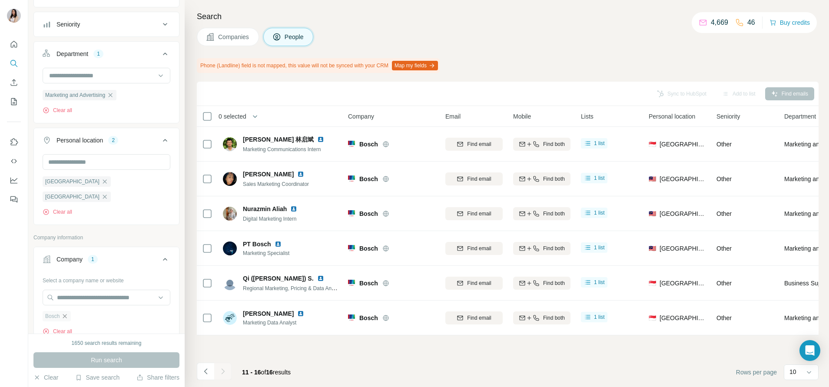
click at [66, 313] on icon "button" at bounding box center [64, 316] width 7 height 7
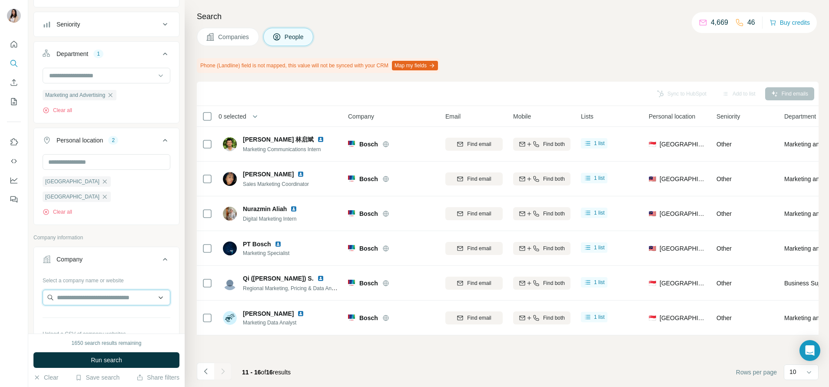
click at [97, 290] on input "text" at bounding box center [107, 298] width 128 height 16
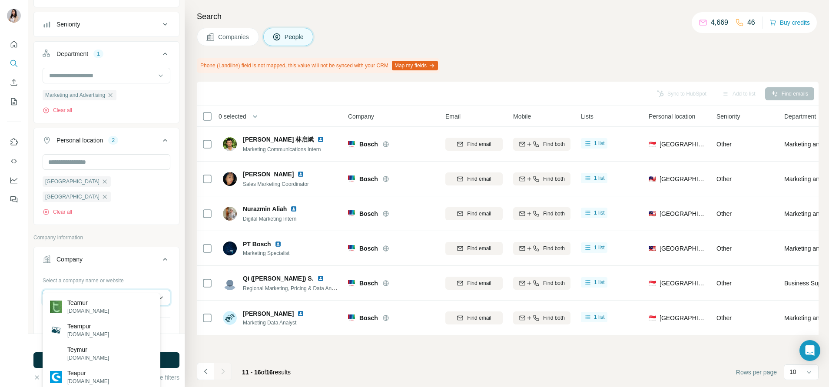
type input "*"
type input "*****"
click at [111, 303] on div "Sealy sealy.com.hk" at bounding box center [101, 306] width 113 height 23
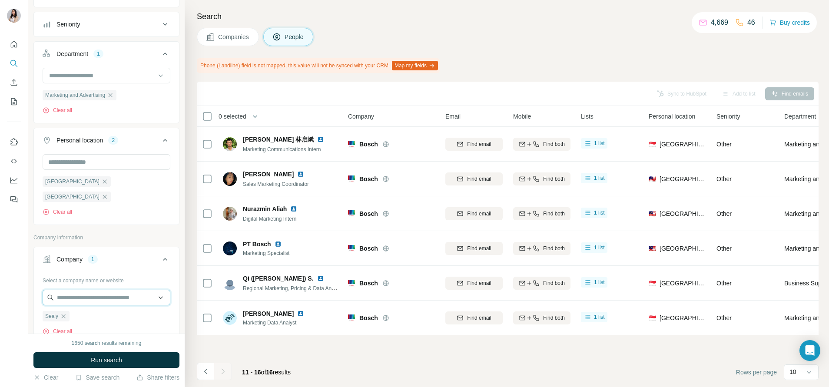
click at [104, 290] on input "text" at bounding box center [107, 298] width 128 height 16
paste input "*****"
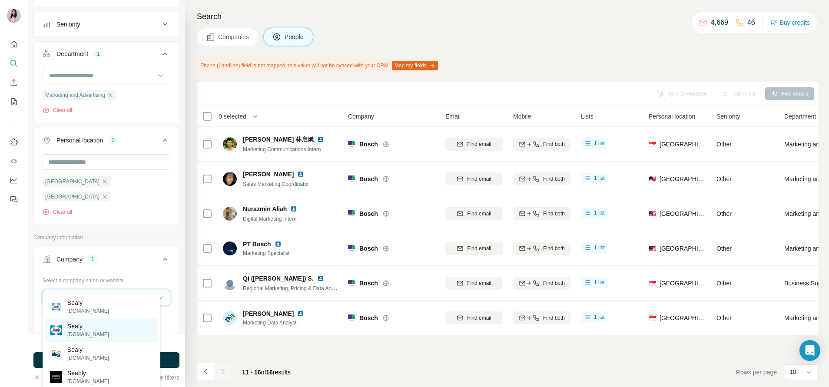
type input "*****"
click at [95, 330] on div "Sealy sealy.com" at bounding box center [101, 330] width 113 height 23
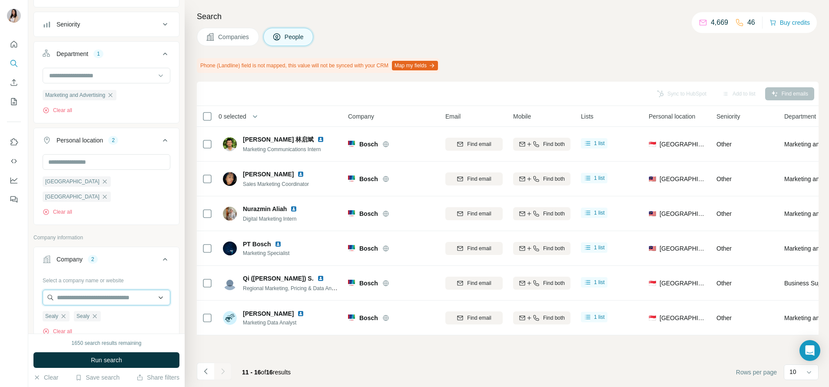
click at [112, 290] on input "text" at bounding box center [107, 298] width 128 height 16
click at [74, 290] on input "*****" at bounding box center [107, 298] width 128 height 16
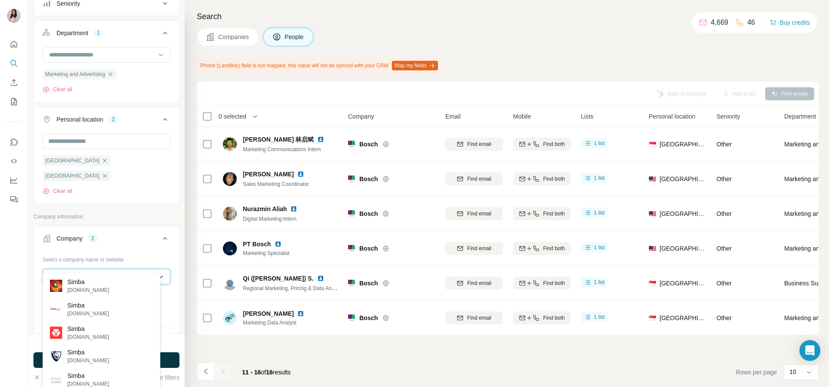
scroll to position [136, 0]
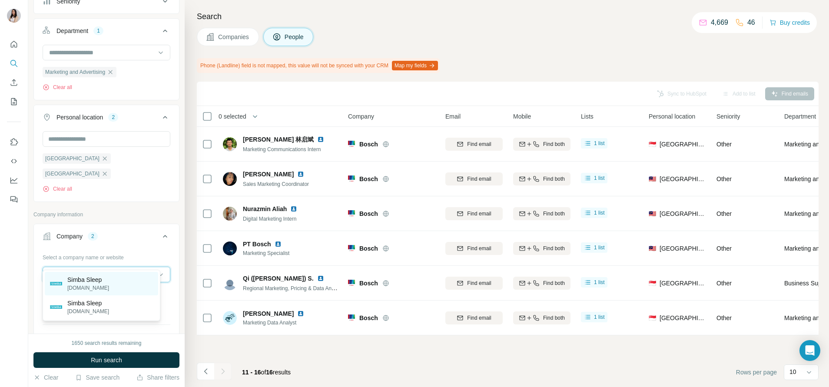
type input "**********"
click at [107, 280] on div "Simba Sleep simbasleep.com" at bounding box center [101, 283] width 113 height 23
click at [107, 267] on input "text" at bounding box center [107, 275] width 128 height 16
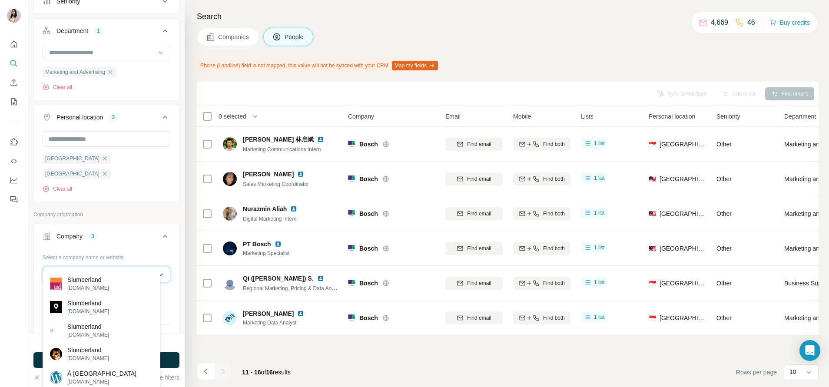
click at [107, 267] on input "**********" at bounding box center [107, 275] width 128 height 16
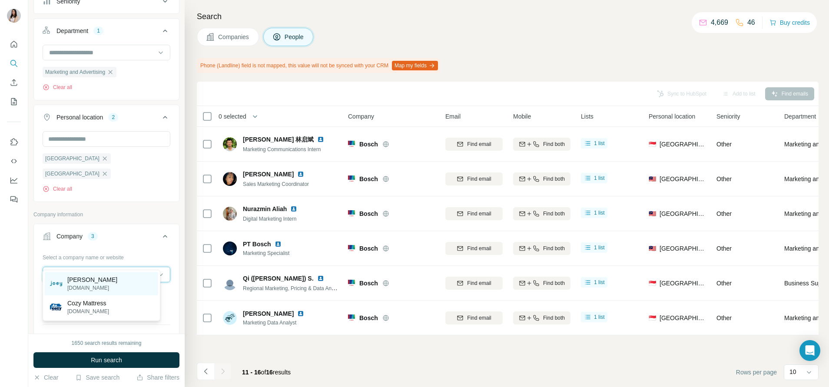
type input "**********"
click at [103, 279] on p "Joey Mattress" at bounding box center [92, 280] width 50 height 9
click at [100, 267] on input "text" at bounding box center [107, 275] width 128 height 16
click at [115, 320] on div "Clear all" at bounding box center [107, 324] width 128 height 8
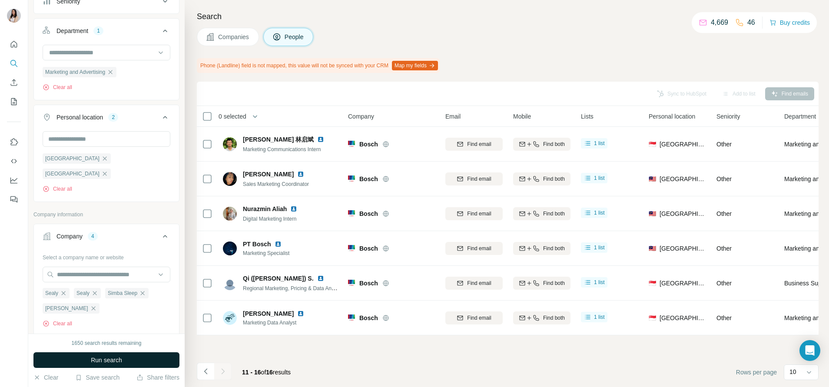
click at [118, 358] on span "Run search" at bounding box center [106, 360] width 31 height 9
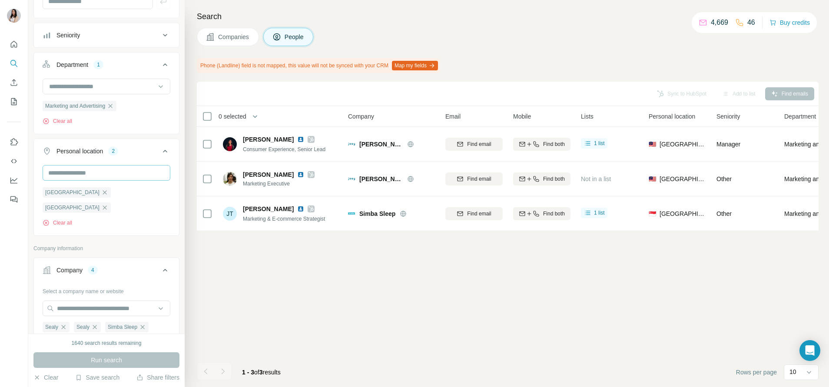
scroll to position [103, 0]
click at [114, 106] on icon "button" at bounding box center [110, 105] width 7 height 7
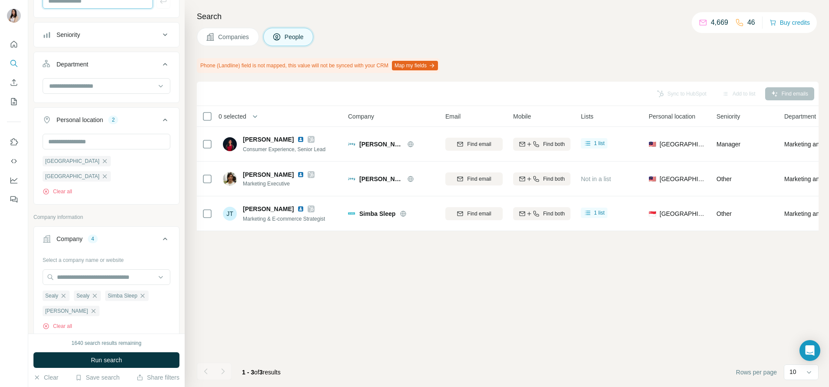
click at [92, 7] on input "text" at bounding box center [98, 1] width 110 height 16
type input "*********"
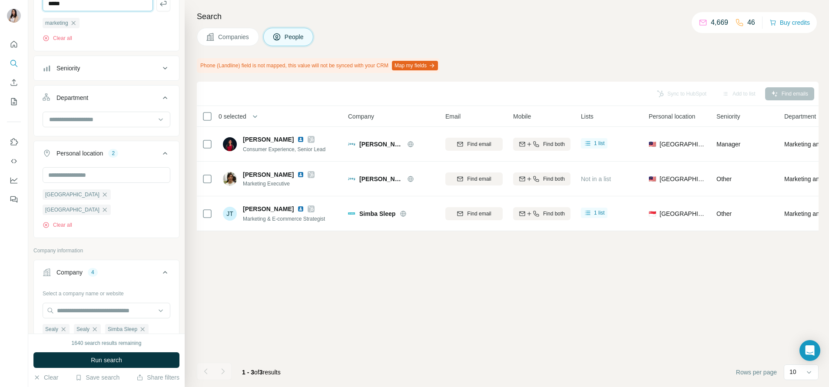
type input "*****"
type input "**"
click at [157, 27] on icon "button" at bounding box center [160, 23] width 7 height 7
click at [73, 7] on input "text" at bounding box center [98, 4] width 110 height 16
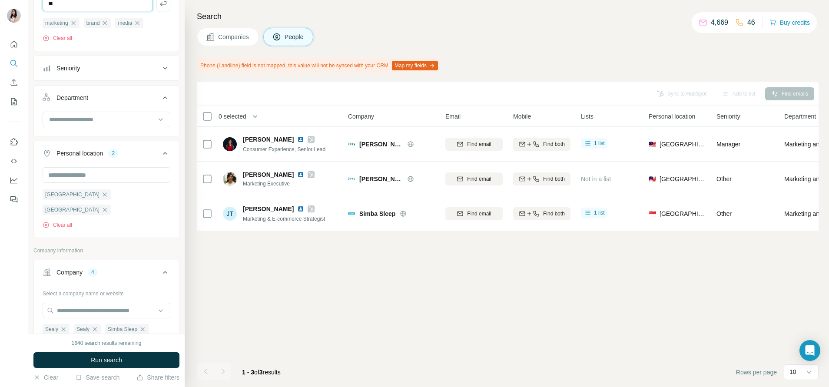
type input "**"
click at [110, 359] on span "Run search" at bounding box center [106, 360] width 31 height 9
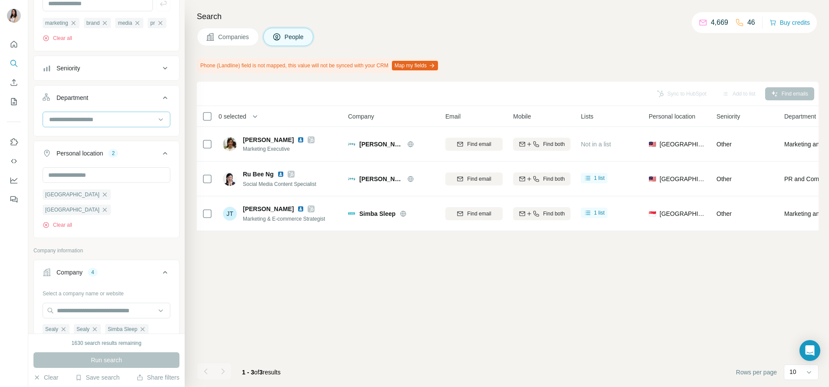
scroll to position [14, 0]
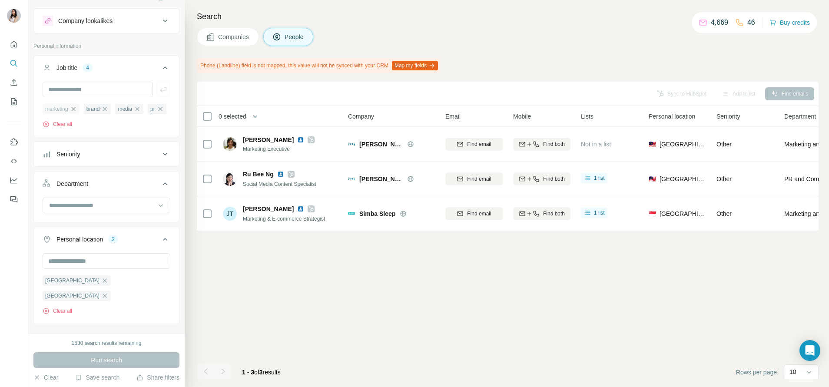
click at [75, 111] on icon "button" at bounding box center [73, 109] width 7 height 7
click at [63, 111] on icon "button" at bounding box center [63, 109] width 7 height 7
click at [63, 111] on icon "button" at bounding box center [64, 109] width 7 height 7
click at [63, 111] on ul "pr" at bounding box center [107, 108] width 128 height 11
click at [55, 111] on icon "button" at bounding box center [55, 109] width 7 height 7
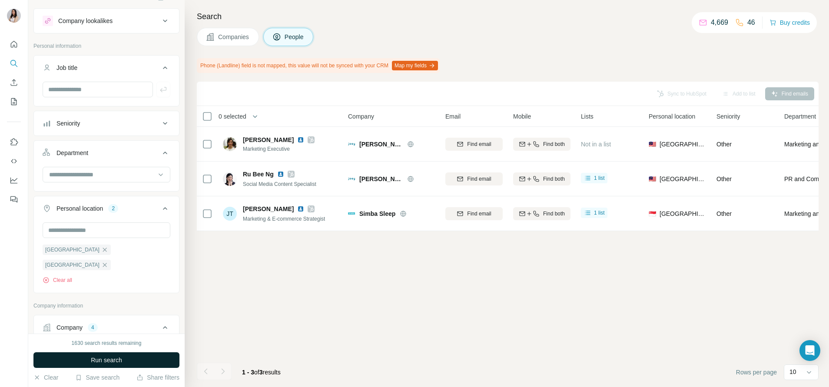
click at [130, 358] on button "Run search" at bounding box center [106, 361] width 146 height 16
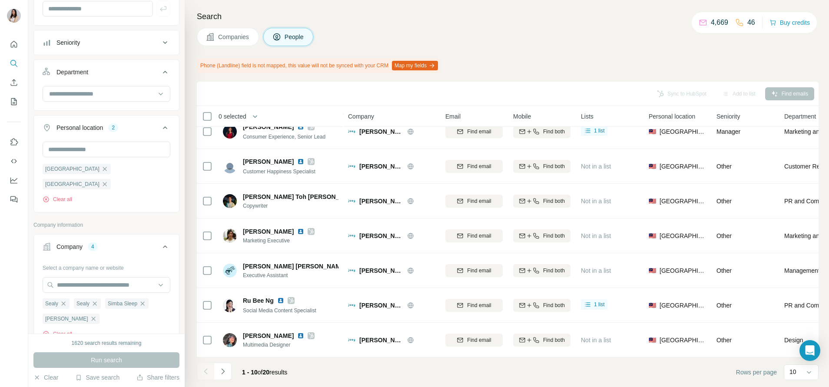
scroll to position [123, 0]
click at [226, 375] on icon "Navigate to next page" at bounding box center [223, 371] width 9 height 9
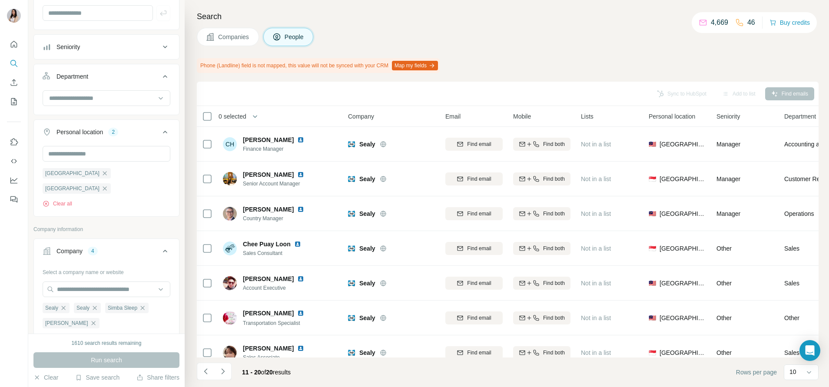
scroll to position [0, 0]
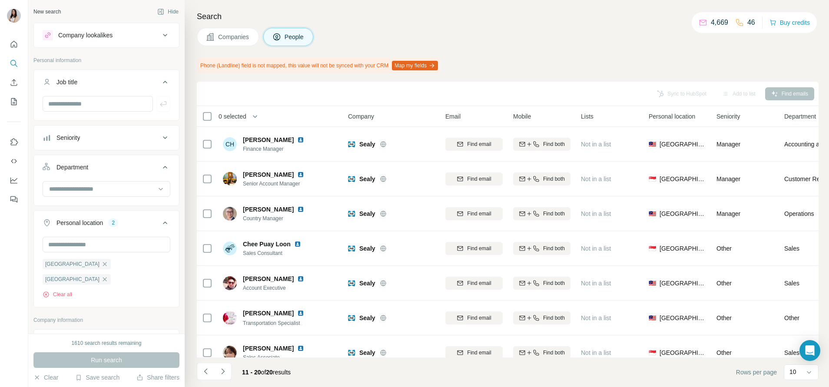
click at [85, 38] on div "Company lookalikes" at bounding box center [85, 35] width 54 height 9
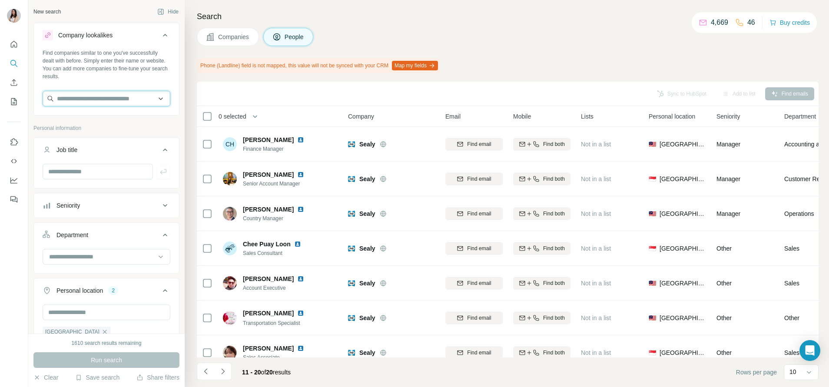
click at [86, 97] on input "text" at bounding box center [107, 99] width 128 height 16
type input "**********"
click at [90, 123] on p "joeymattress.com" at bounding box center [92, 127] width 50 height 8
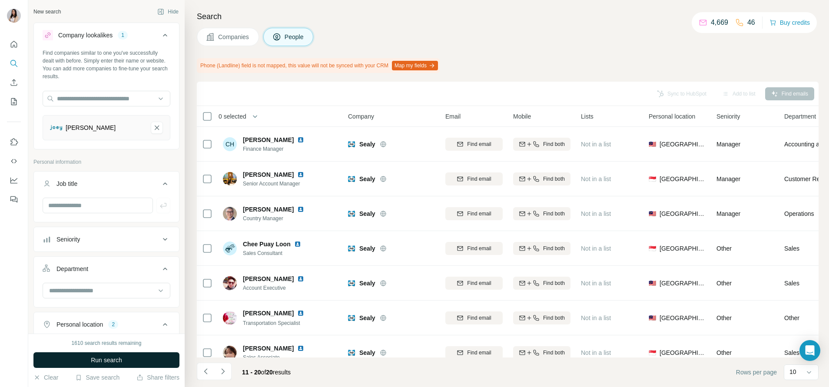
click at [114, 363] on span "Run search" at bounding box center [106, 360] width 31 height 9
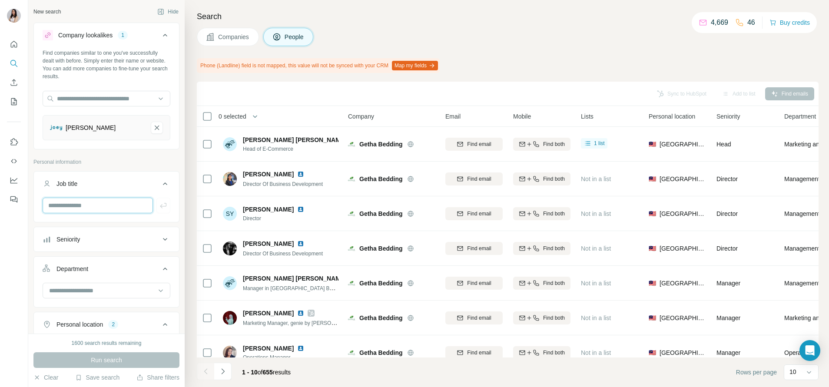
click at [99, 210] on input "text" at bounding box center [98, 206] width 110 height 16
type input "*********"
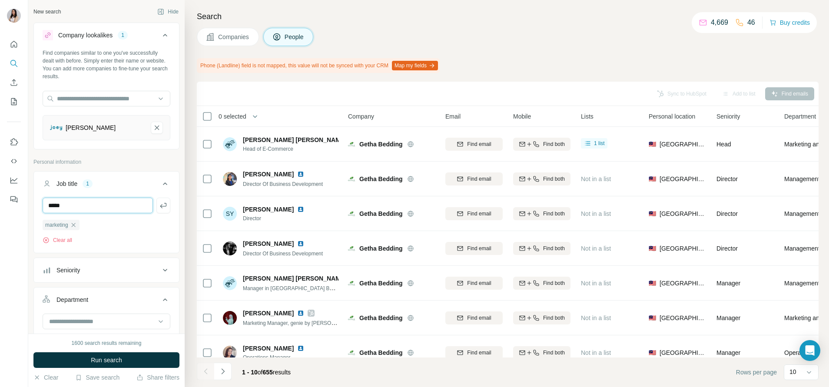
type input "*****"
type input "**"
type input "*****"
click at [117, 357] on span "Run search" at bounding box center [106, 360] width 31 height 9
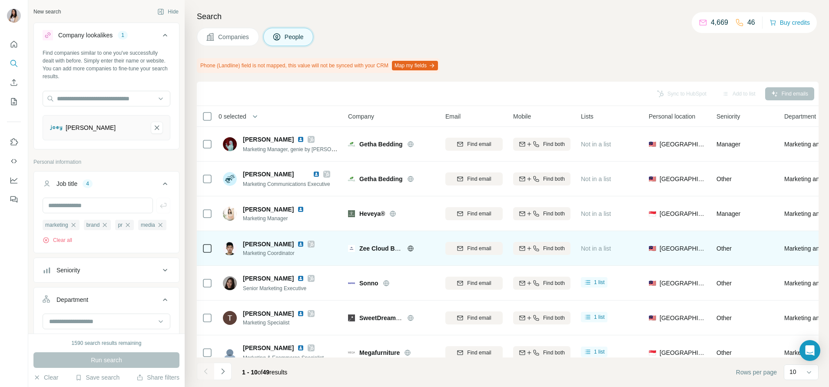
click at [308, 244] on div at bounding box center [311, 244] width 7 height 7
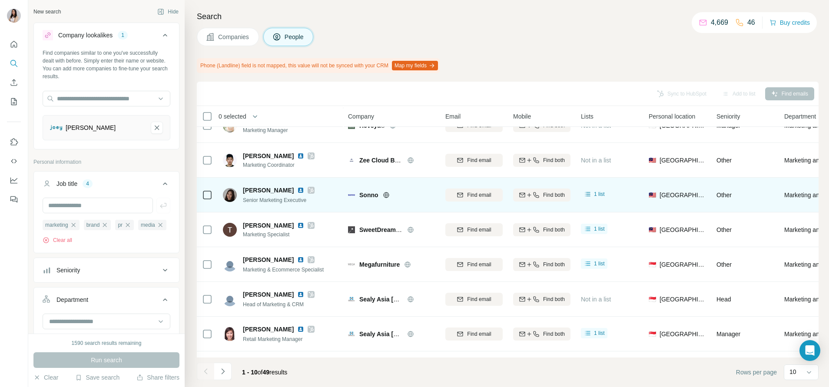
scroll to position [123, 0]
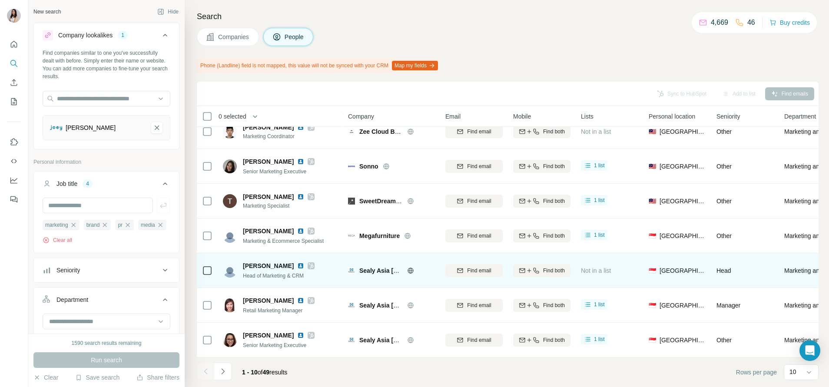
click at [309, 263] on icon at bounding box center [311, 266] width 5 height 7
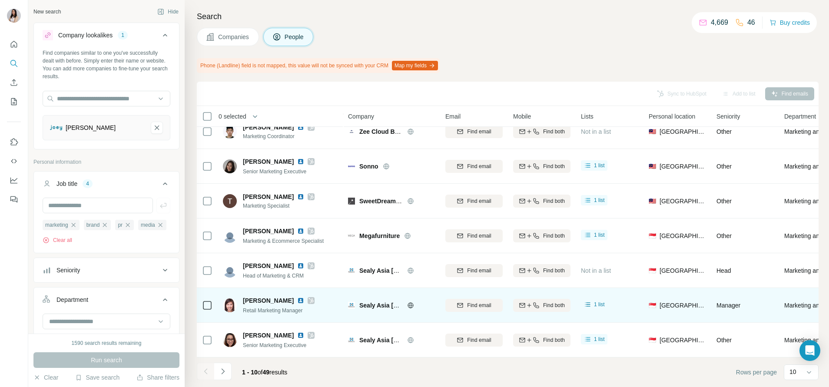
click at [309, 298] on icon at bounding box center [311, 300] width 5 height 5
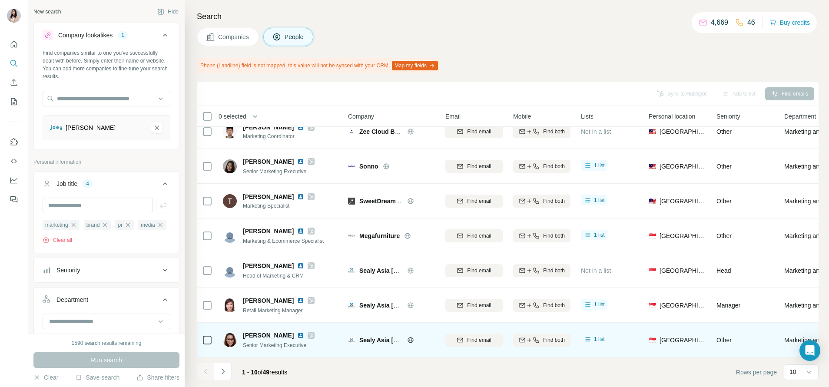
click at [309, 332] on icon at bounding box center [311, 335] width 5 height 7
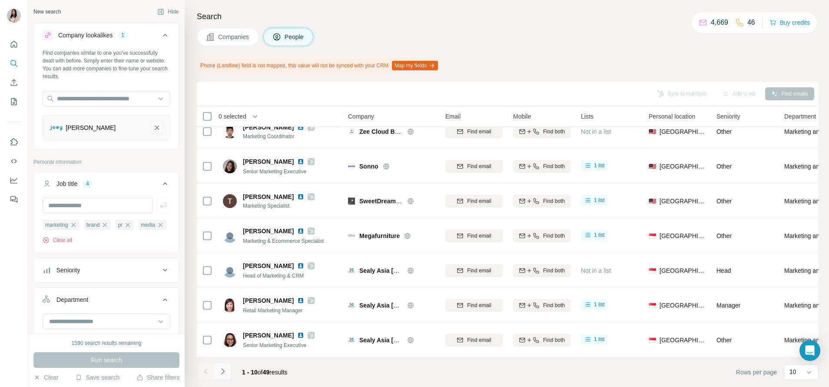
click at [226, 372] on icon "Navigate to next page" at bounding box center [223, 371] width 9 height 9
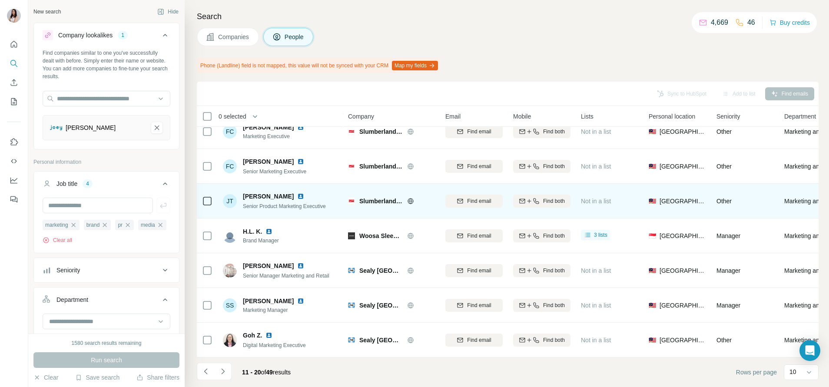
scroll to position [0, 0]
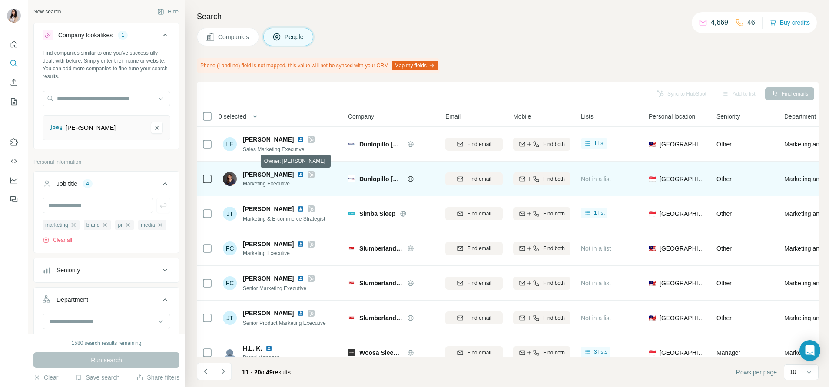
click at [309, 173] on icon at bounding box center [311, 174] width 5 height 7
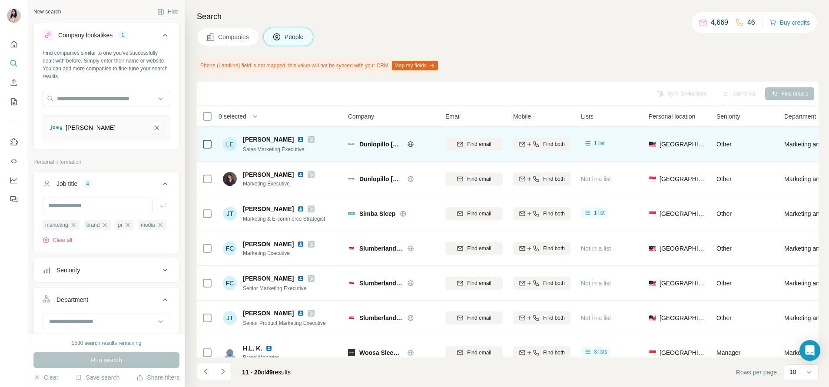
click at [309, 139] on icon at bounding box center [311, 139] width 5 height 5
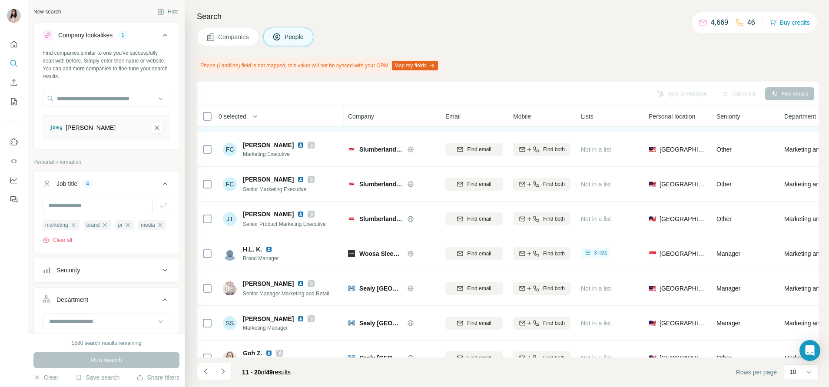
scroll to position [123, 0]
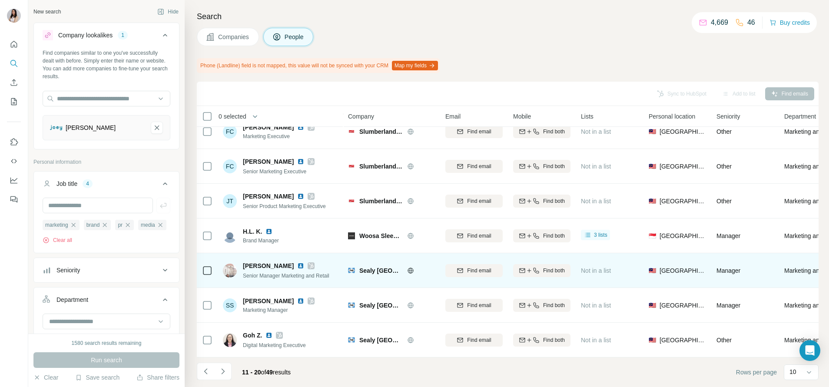
click at [309, 263] on icon at bounding box center [311, 266] width 5 height 7
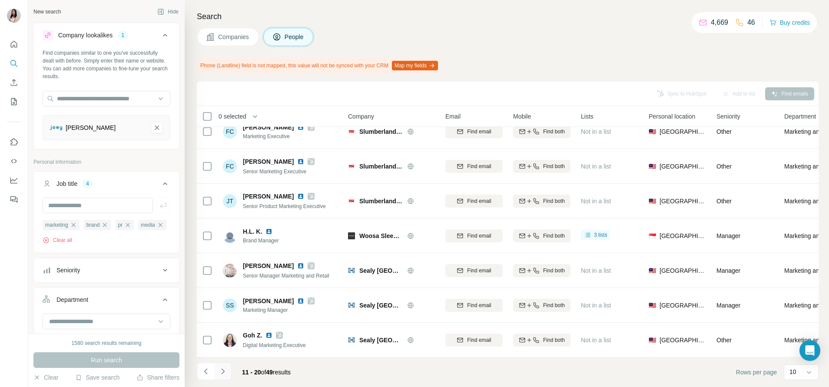
click at [227, 367] on button "Navigate to next page" at bounding box center [222, 371] width 17 height 17
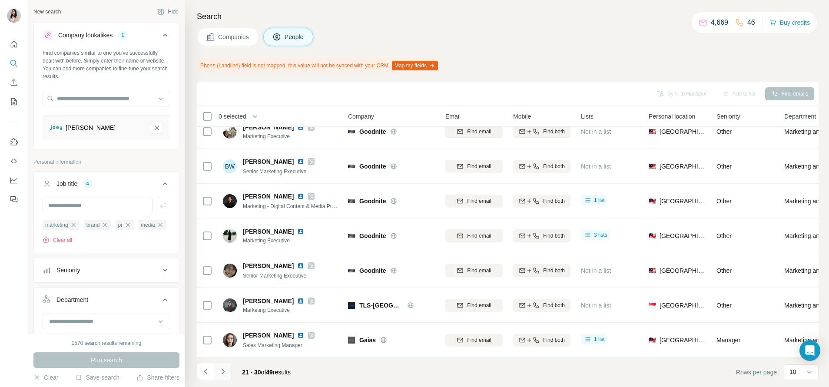
click at [228, 369] on button "Navigate to next page" at bounding box center [222, 371] width 17 height 17
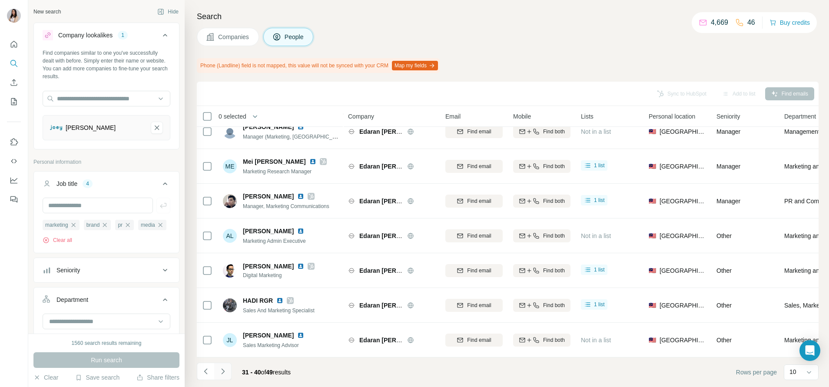
click at [223, 373] on icon "Navigate to next page" at bounding box center [223, 371] width 9 height 9
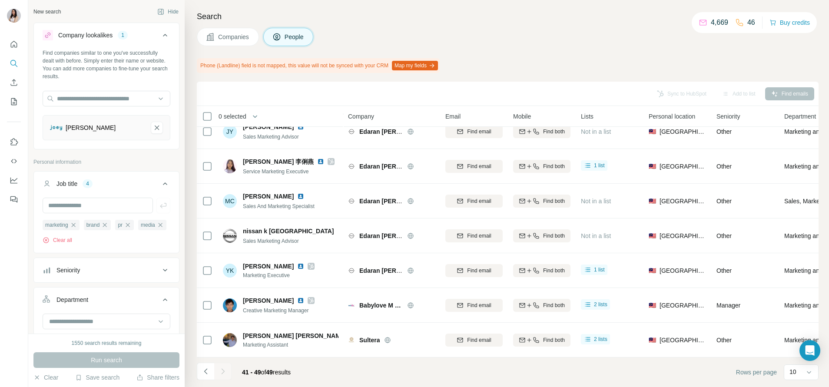
scroll to position [0, 0]
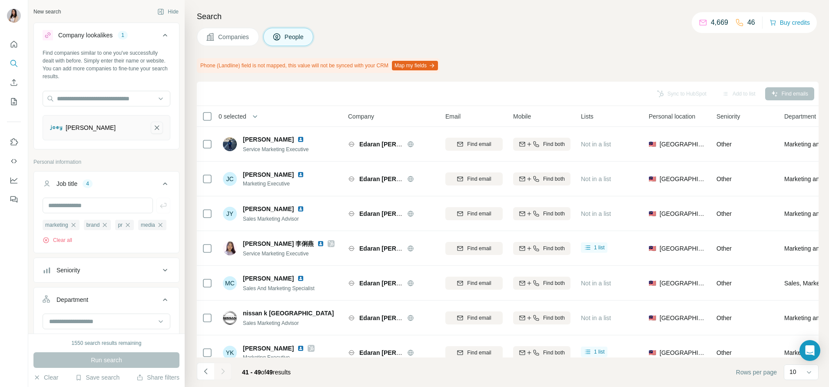
click at [153, 127] on button "Joey Mattress-remove-button" at bounding box center [157, 128] width 12 height 12
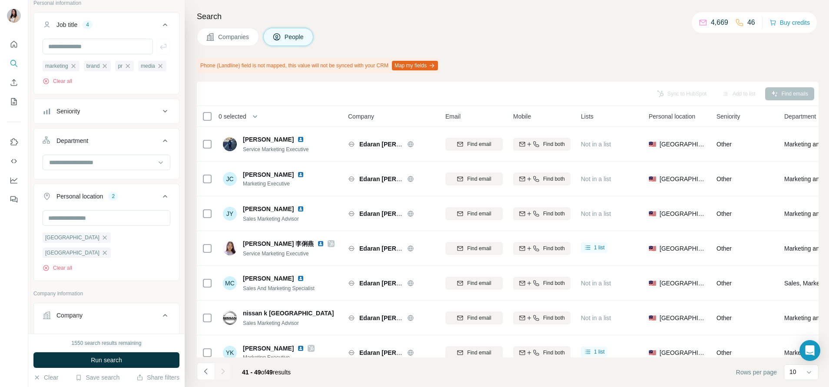
scroll to position [236, 0]
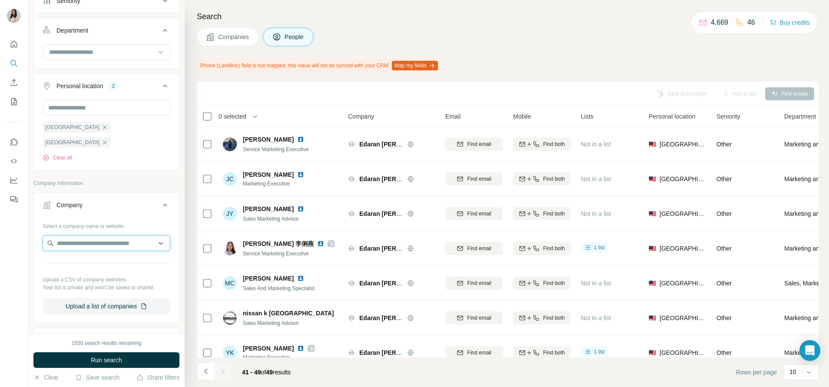
click at [100, 244] on input "text" at bounding box center [107, 244] width 128 height 16
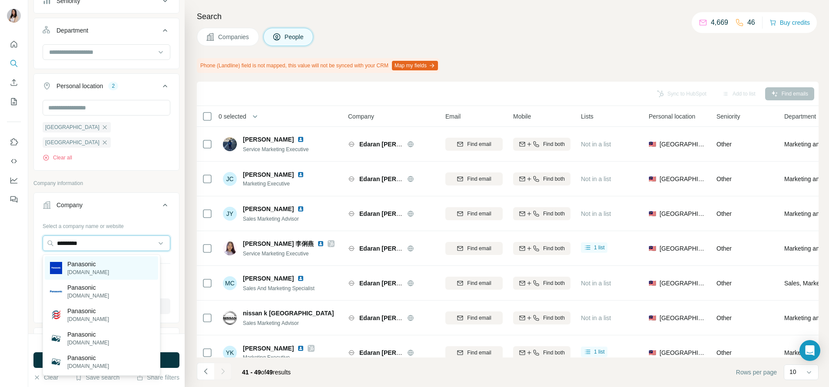
type input "*********"
click at [136, 273] on div "Panasonic holdings.panasonic" at bounding box center [101, 267] width 113 height 23
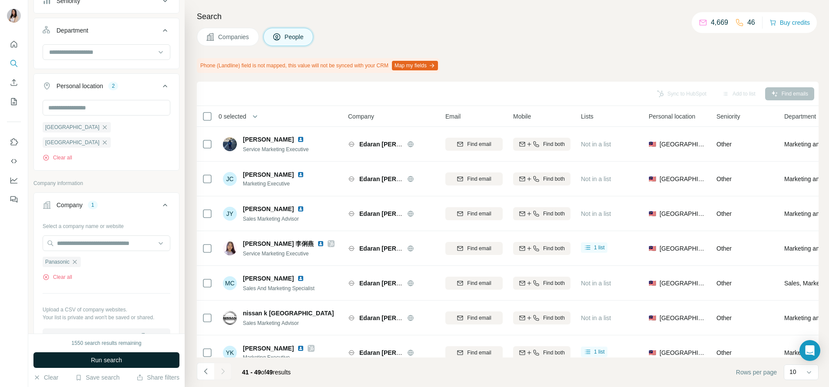
click at [136, 356] on button "Run search" at bounding box center [106, 361] width 146 height 16
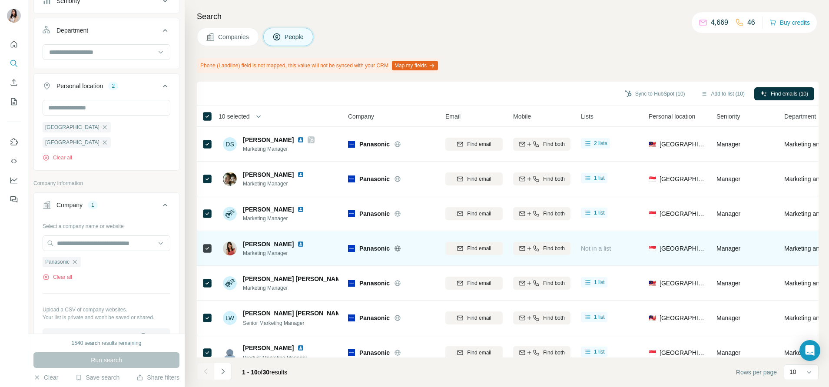
scroll to position [123, 0]
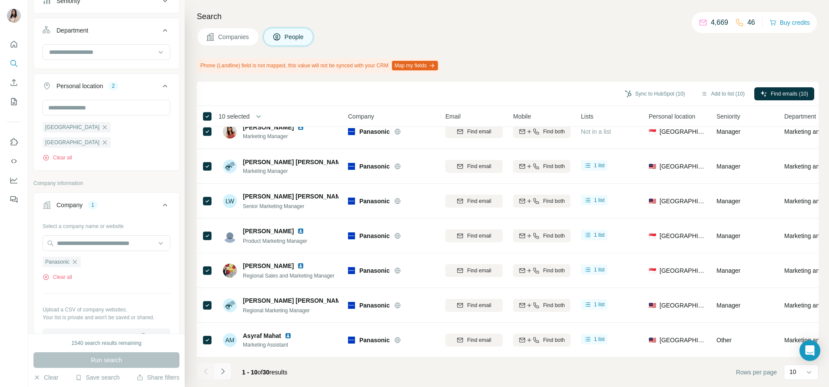
click at [225, 368] on icon "Navigate to next page" at bounding box center [223, 371] width 9 height 9
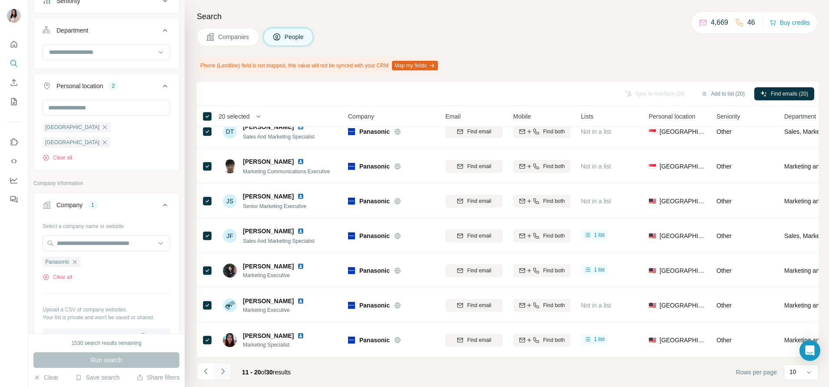
click at [223, 371] on icon "Navigate to next page" at bounding box center [222, 372] width 3 height 6
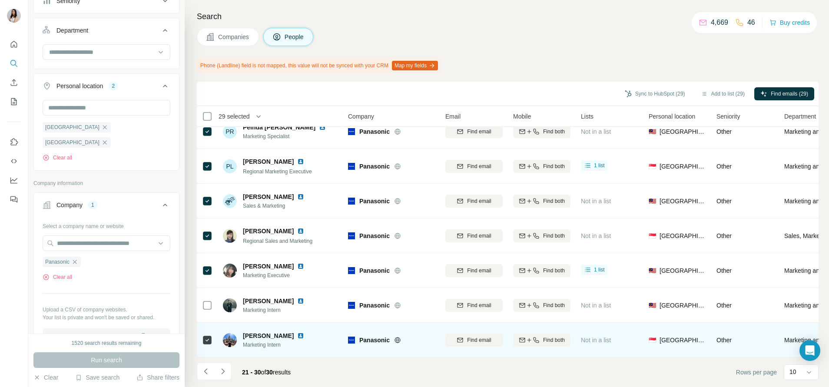
click at [204, 338] on icon at bounding box center [207, 340] width 10 height 10
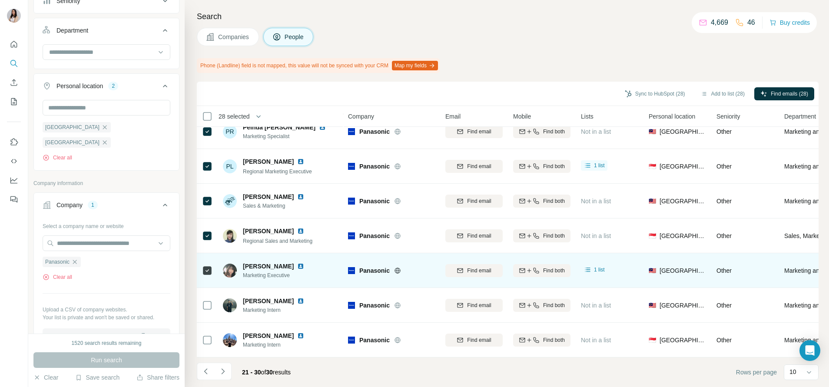
scroll to position [0, 0]
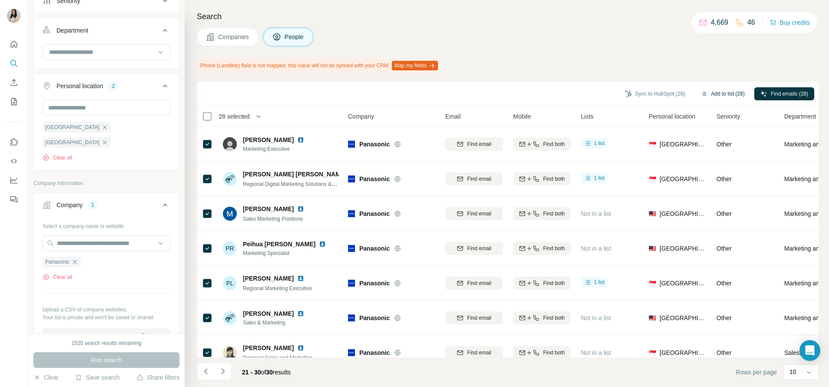
click at [710, 87] on button "Add to list (28)" at bounding box center [723, 93] width 56 height 13
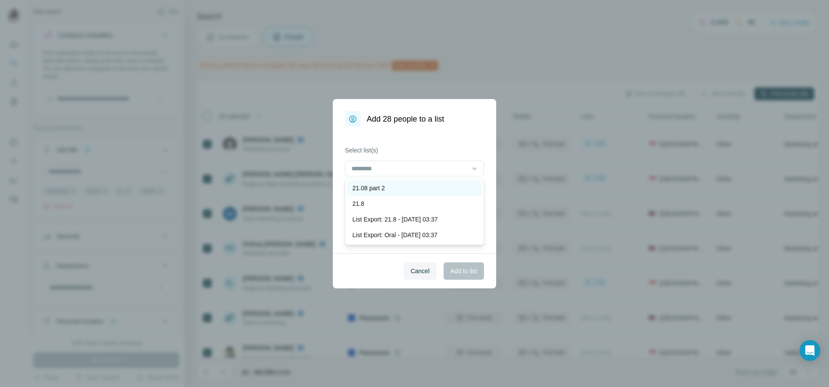
scroll to position [236, 0]
click at [446, 189] on div "21.08 part 2" at bounding box center [415, 188] width 124 height 9
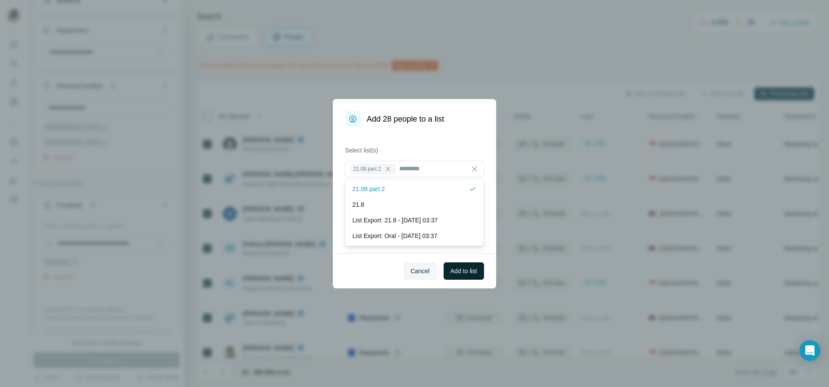
click at [469, 268] on span "Add to list" at bounding box center [464, 271] width 27 height 9
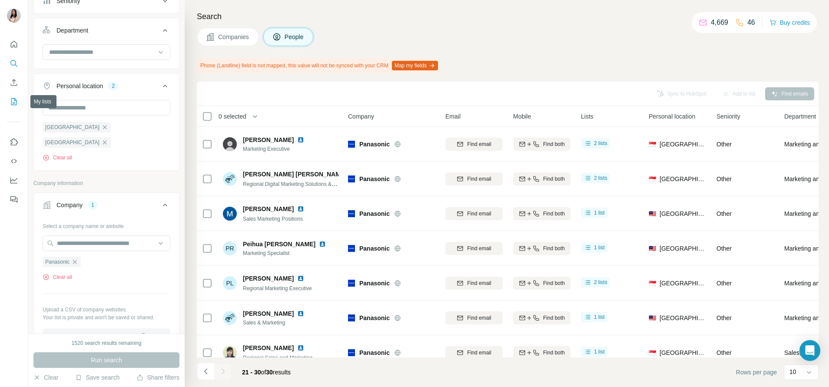
click at [18, 102] on button "My lists" at bounding box center [14, 102] width 14 height 16
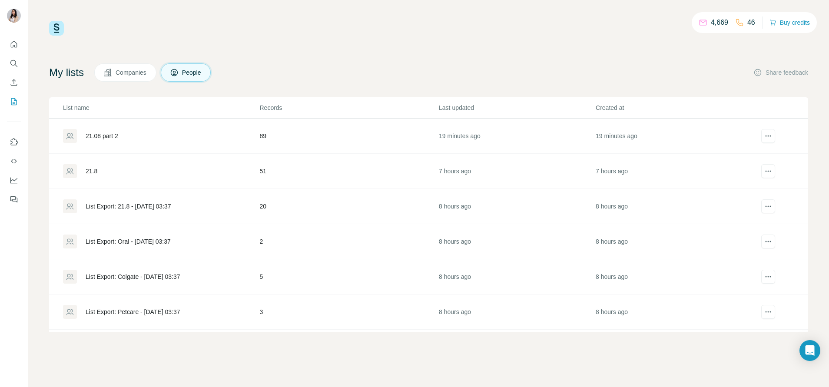
click at [125, 139] on div "21.08 part 2" at bounding box center [161, 136] width 196 height 14
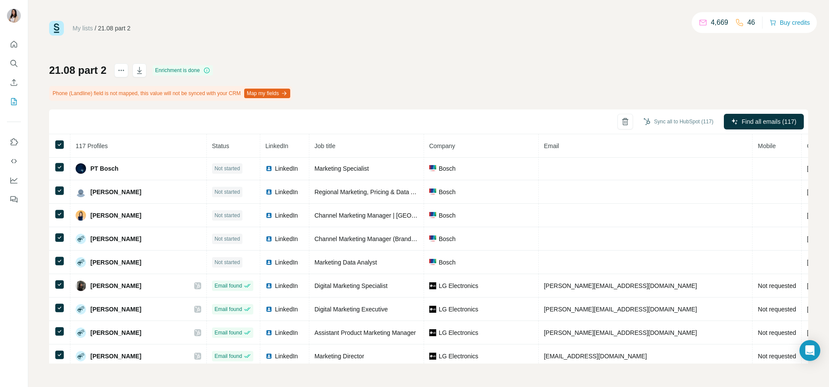
scroll to position [917, 0]
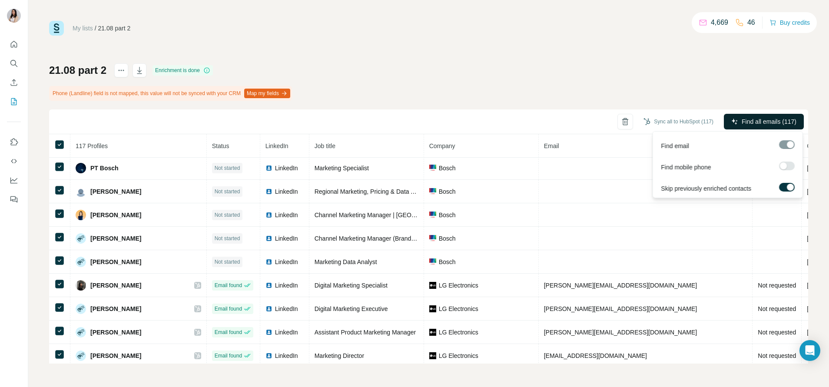
click at [761, 120] on span "Find all emails (117)" at bounding box center [769, 121] width 55 height 9
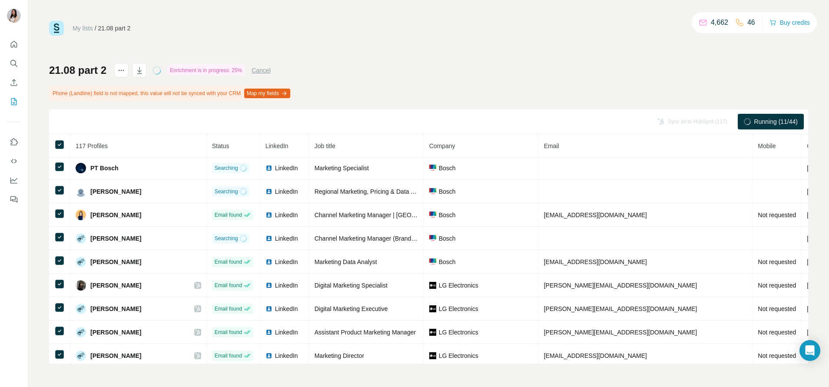
click at [59, 139] on th at bounding box center [59, 145] width 21 height 23
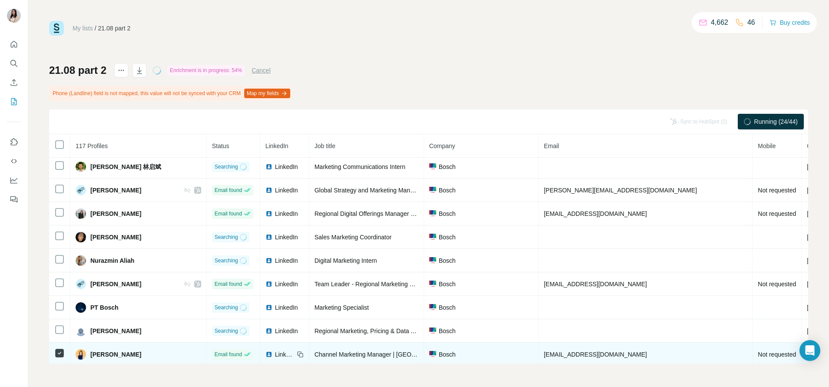
scroll to position [770, 0]
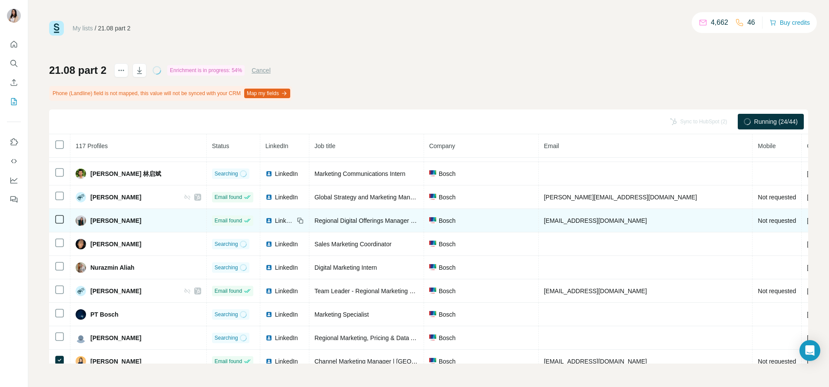
click at [58, 224] on icon at bounding box center [59, 219] width 10 height 10
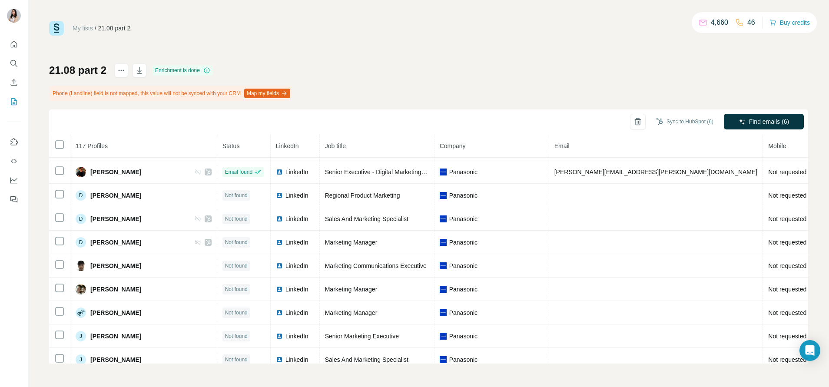
scroll to position [0, 0]
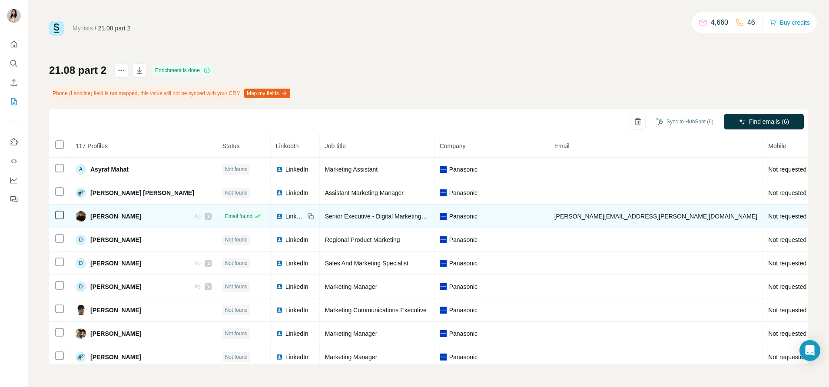
click at [206, 216] on icon at bounding box center [208, 216] width 5 height 7
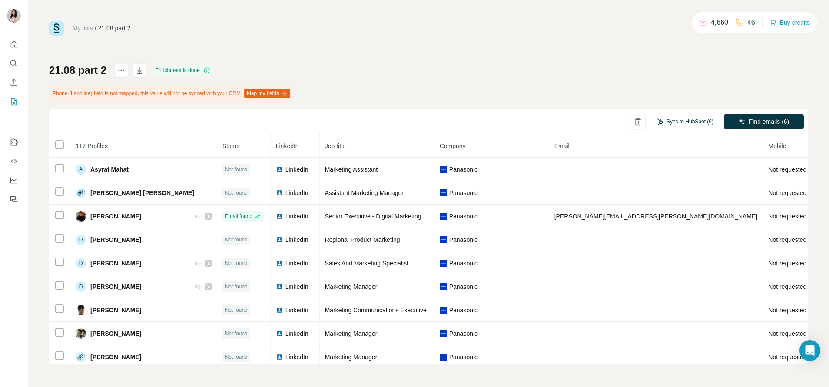
click at [701, 117] on button "Sync to HubSpot (6)" at bounding box center [685, 121] width 70 height 13
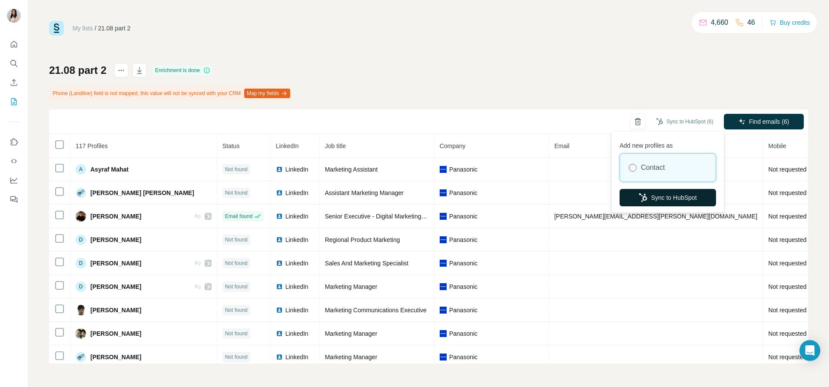
click at [667, 197] on button "Sync to HubSpot" at bounding box center [668, 197] width 97 height 17
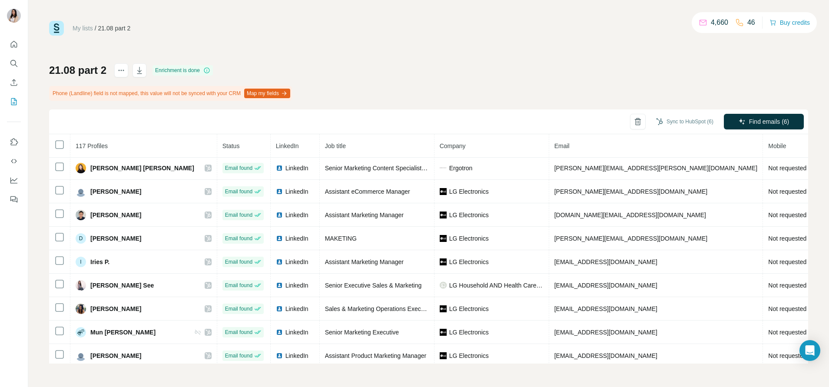
scroll to position [1209, 0]
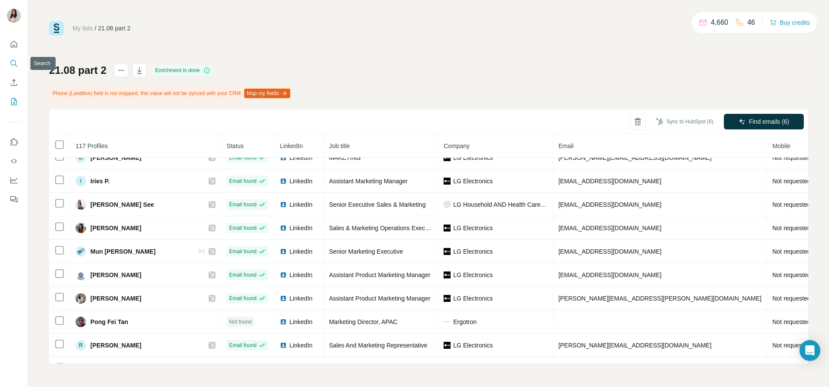
click at [13, 61] on icon "Search" at bounding box center [14, 63] width 9 height 9
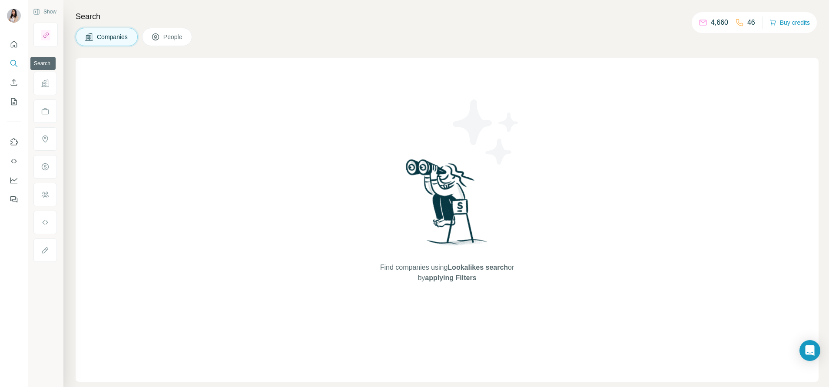
click at [16, 59] on button "Search" at bounding box center [14, 64] width 14 height 16
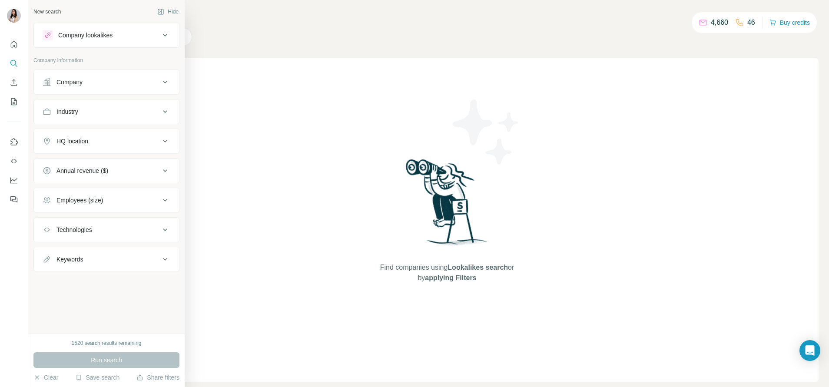
click at [93, 83] on div "Company" at bounding box center [101, 82] width 117 height 9
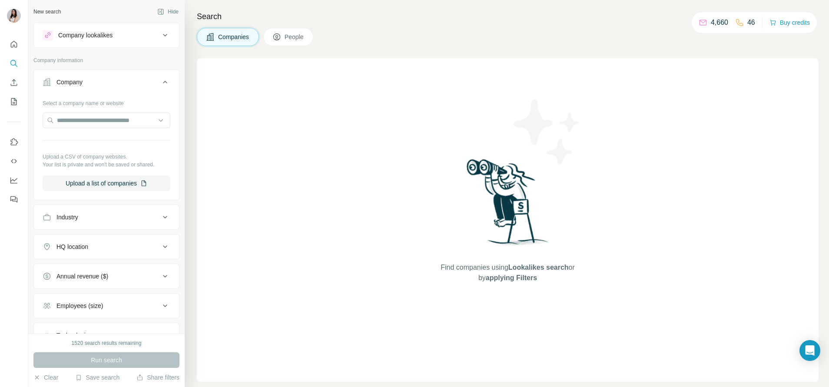
click at [289, 31] on button "People" at bounding box center [288, 37] width 50 height 18
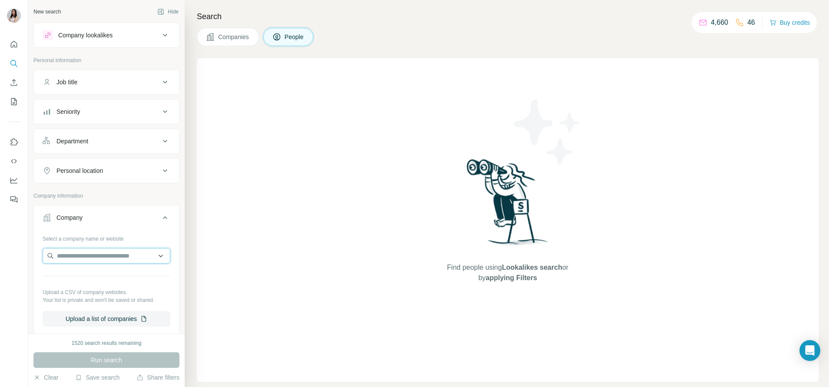
click at [80, 252] on input "text" at bounding box center [107, 256] width 128 height 16
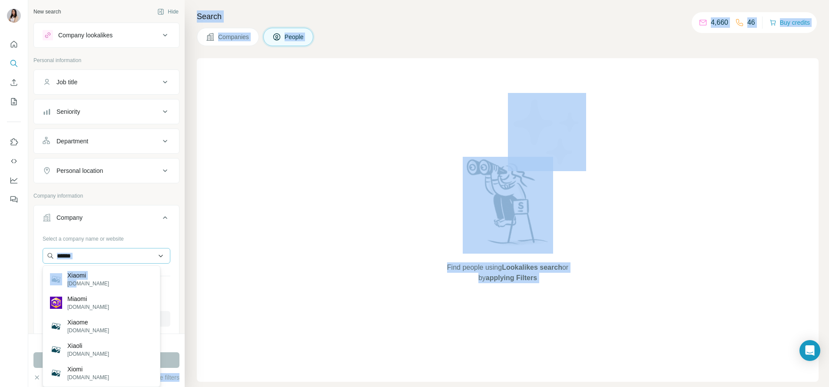
drag, startPoint x: 73, startPoint y: 283, endPoint x: 81, endPoint y: 257, distance: 26.4
click at [81, 257] on body "New search Hide Company lookalikes Personal information Job title Seniority Dep…" at bounding box center [414, 193] width 829 height 387
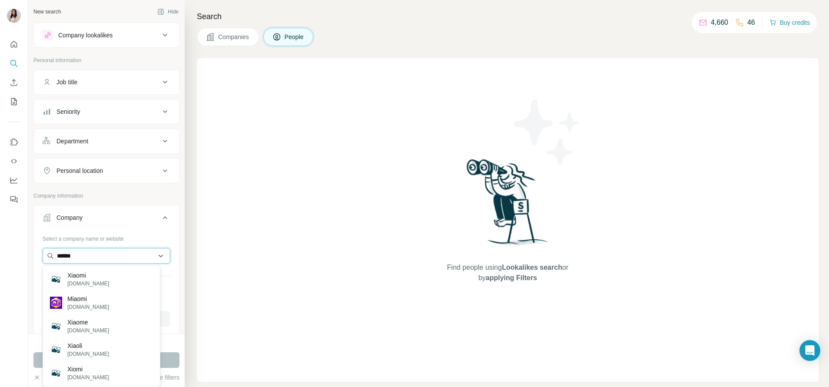
click at [81, 257] on input "******" at bounding box center [107, 256] width 128 height 16
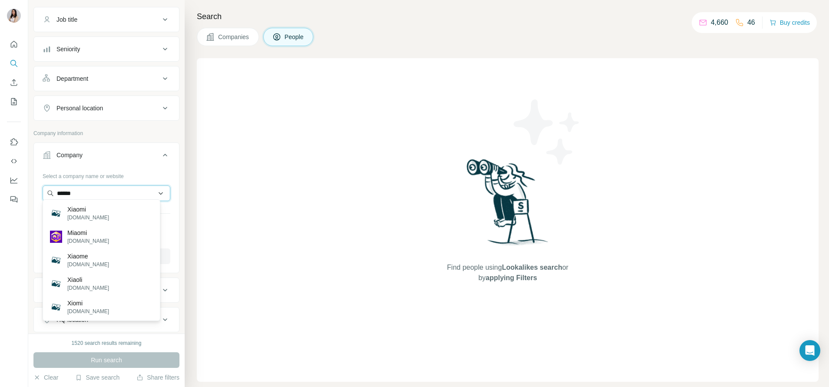
scroll to position [66, 0]
paste input "**********"
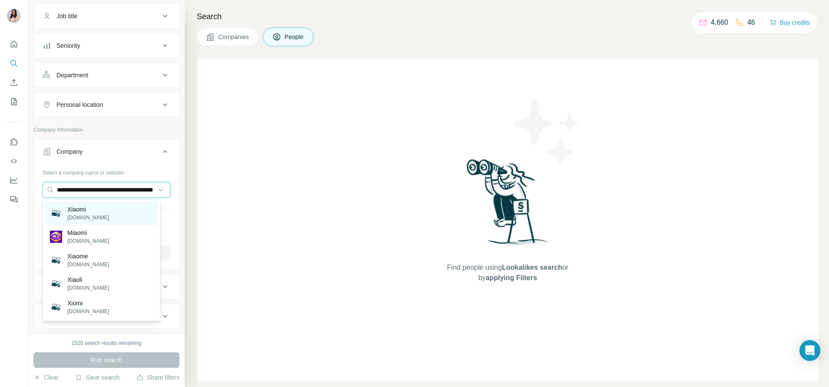
scroll to position [0, 1257]
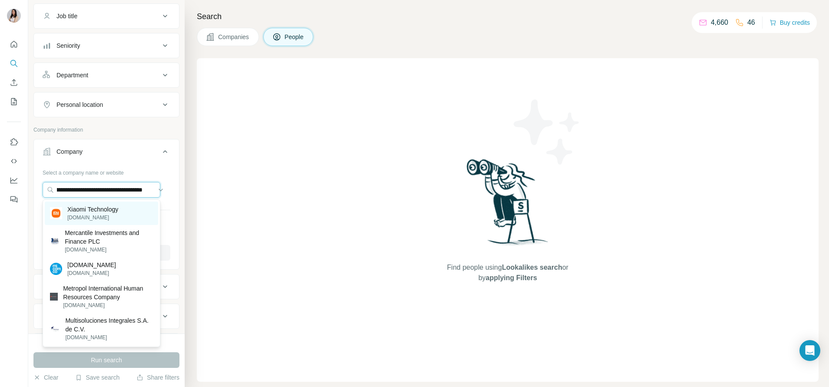
type input "**********"
click at [100, 210] on p "Xiaomi Technology" at bounding box center [92, 209] width 51 height 9
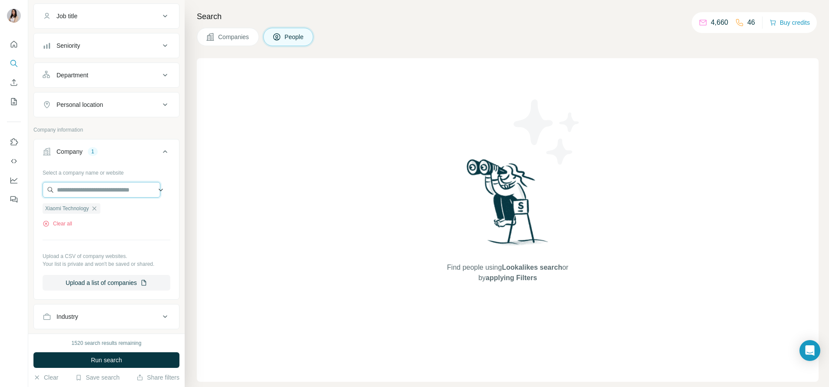
click at [87, 191] on input "text" at bounding box center [102, 190] width 118 height 16
paste input "**********"
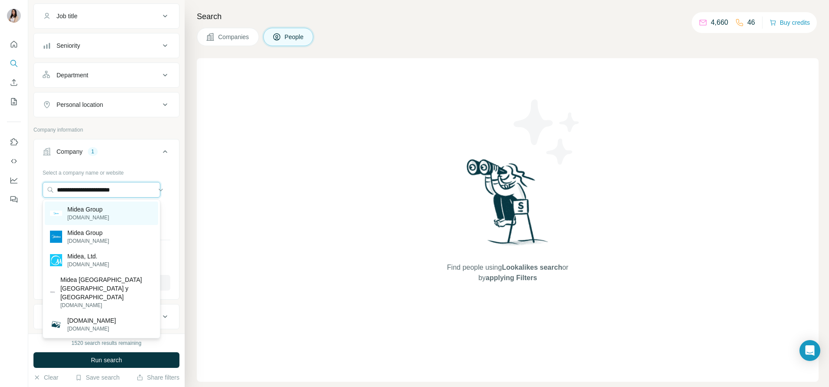
type input "**********"
click at [98, 206] on p "Midea Group" at bounding box center [88, 209] width 42 height 9
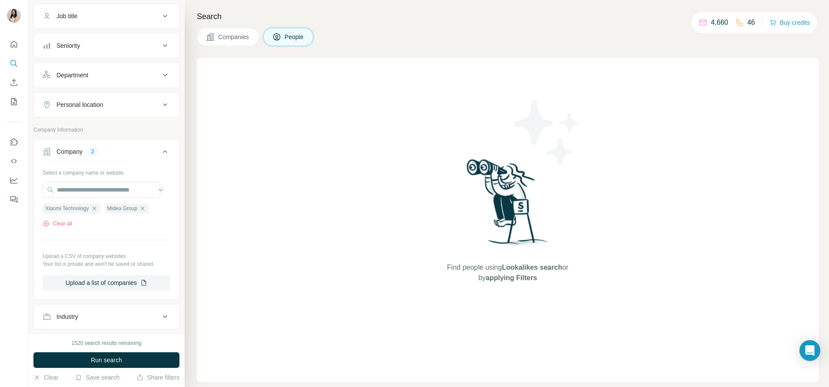
click at [115, 113] on button "Personal location" at bounding box center [106, 104] width 145 height 21
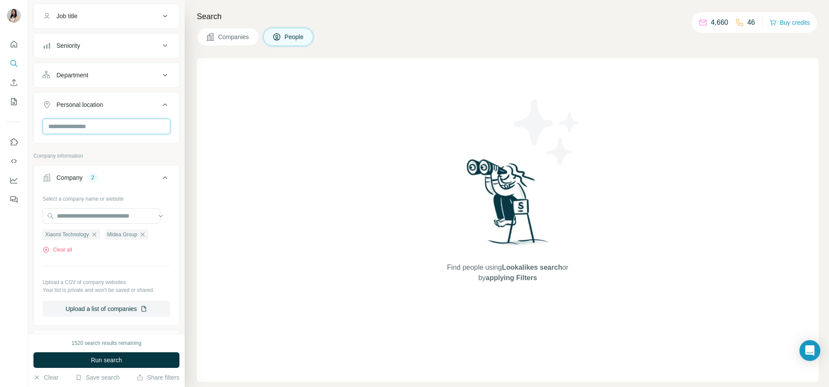
click at [109, 123] on input "text" at bounding box center [107, 127] width 128 height 16
click at [78, 147] on label "🇸🇬 [GEOGRAPHIC_DATA]" at bounding box center [86, 149] width 73 height 10
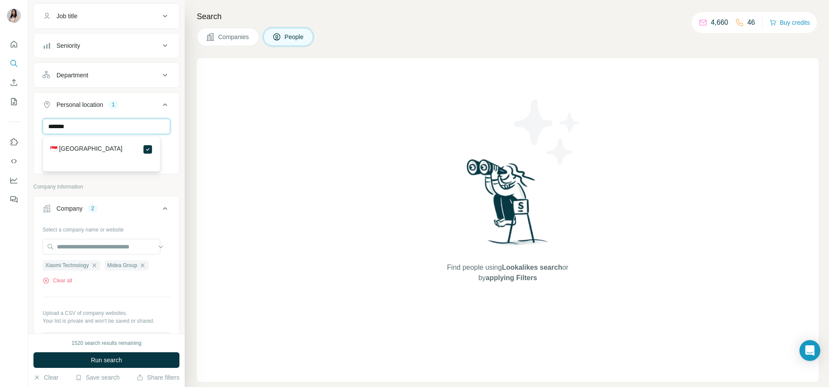
click at [76, 130] on input "*******" at bounding box center [107, 127] width 128 height 16
type input "******"
click at [71, 150] on label "🇲🇾 [GEOGRAPHIC_DATA]" at bounding box center [86, 149] width 73 height 10
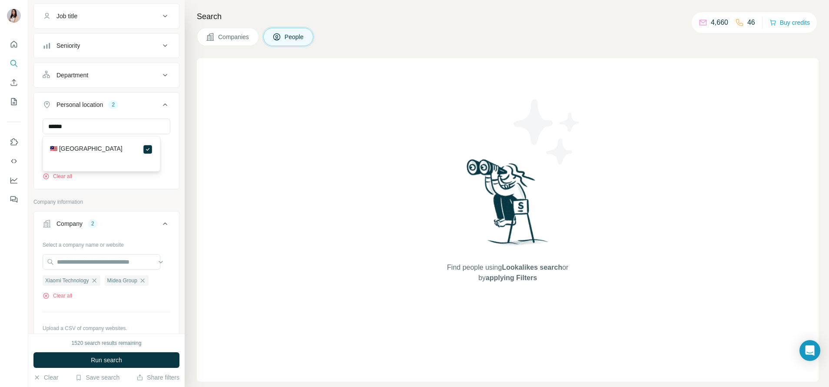
click at [83, 77] on div "Department" at bounding box center [73, 75] width 32 height 9
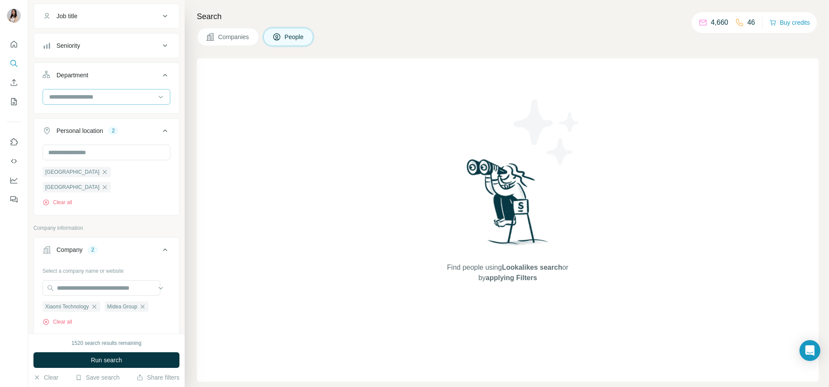
click at [84, 100] on input at bounding box center [101, 97] width 107 height 10
type input "****"
click at [87, 118] on p "Marketing and Advertising" at bounding box center [85, 116] width 70 height 9
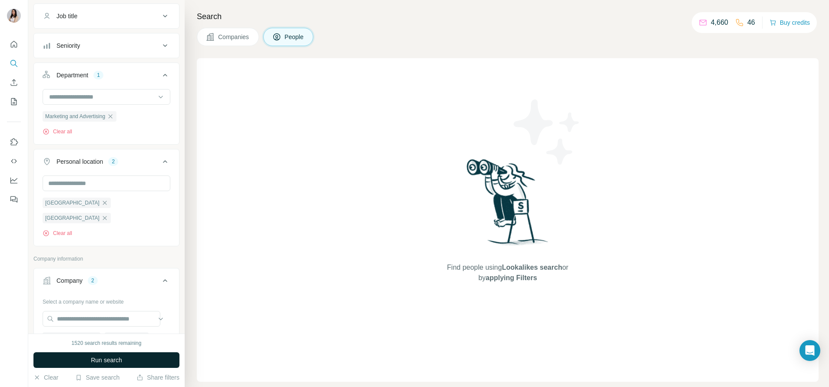
click at [113, 359] on span "Run search" at bounding box center [106, 360] width 31 height 9
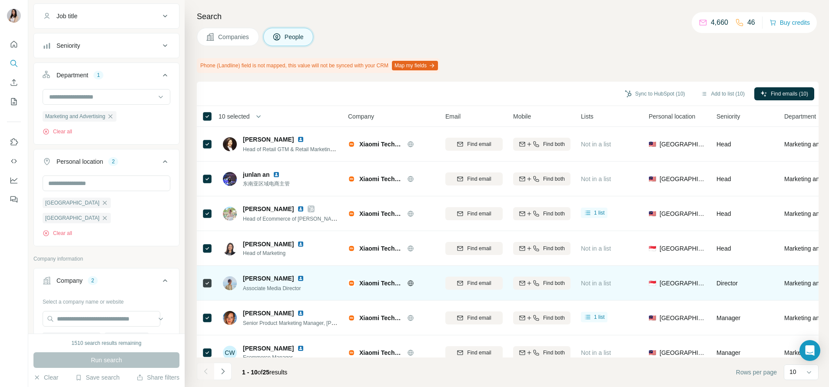
scroll to position [123, 0]
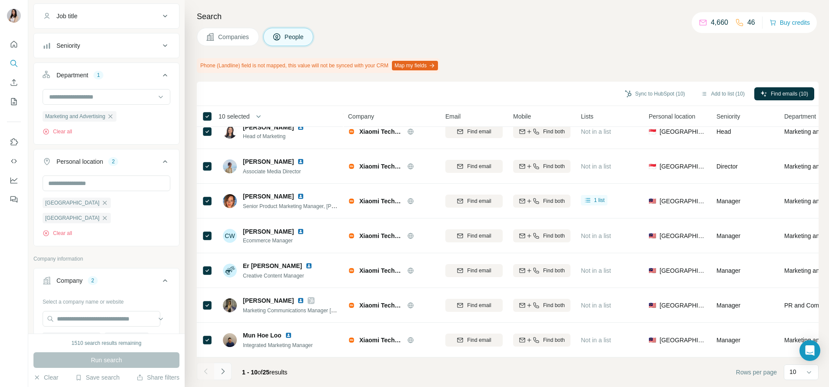
click at [223, 374] on icon "Navigate to next page" at bounding box center [223, 371] width 9 height 9
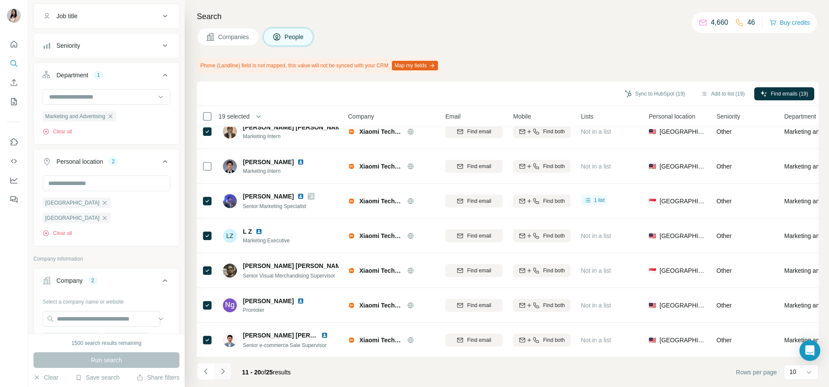
click at [223, 371] on icon "Navigate to next page" at bounding box center [223, 371] width 9 height 9
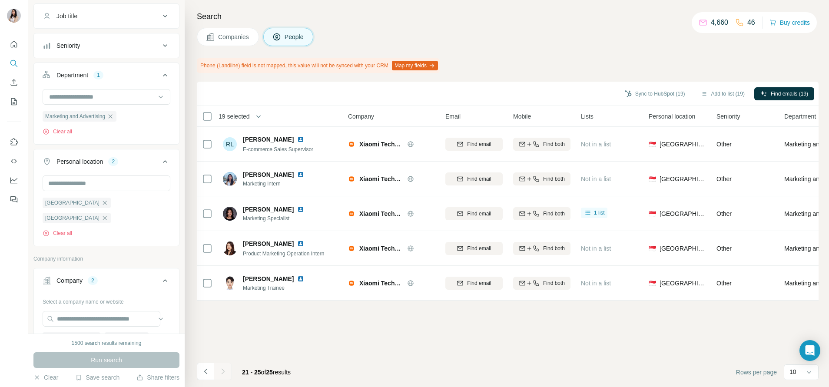
scroll to position [0, 0]
click at [710, 92] on button "Add to list (22)" at bounding box center [723, 93] width 56 height 13
click at [726, 90] on button "Add to list (22)" at bounding box center [723, 93] width 56 height 13
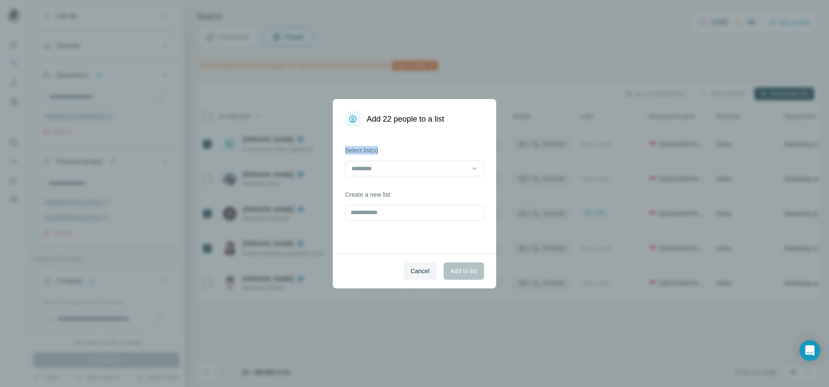
drag, startPoint x: 727, startPoint y: 90, endPoint x: 433, endPoint y: 157, distance: 301.0
click at [433, 157] on div "Add 22 people to a list Select list(s) Create a new list Cancel Add to list" at bounding box center [414, 193] width 829 height 387
drag, startPoint x: 433, startPoint y: 157, endPoint x: 433, endPoint y: 168, distance: 10.9
click at [433, 168] on input at bounding box center [409, 169] width 117 height 10
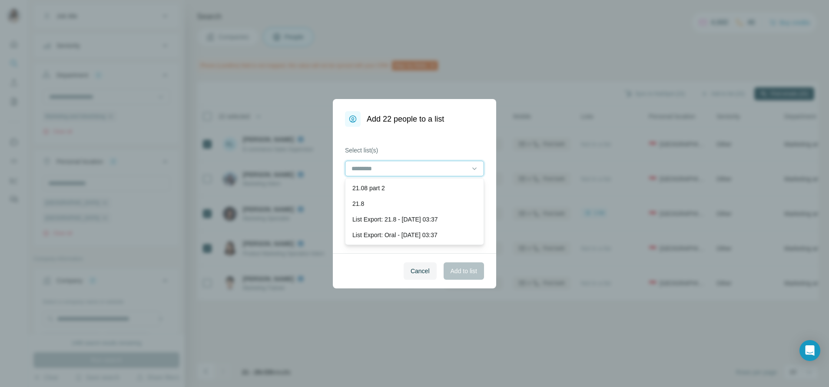
click at [427, 168] on input at bounding box center [409, 169] width 117 height 10
click at [415, 184] on div "21.08 part 2" at bounding box center [415, 188] width 124 height 9
click at [460, 273] on span "Add to list" at bounding box center [464, 271] width 27 height 9
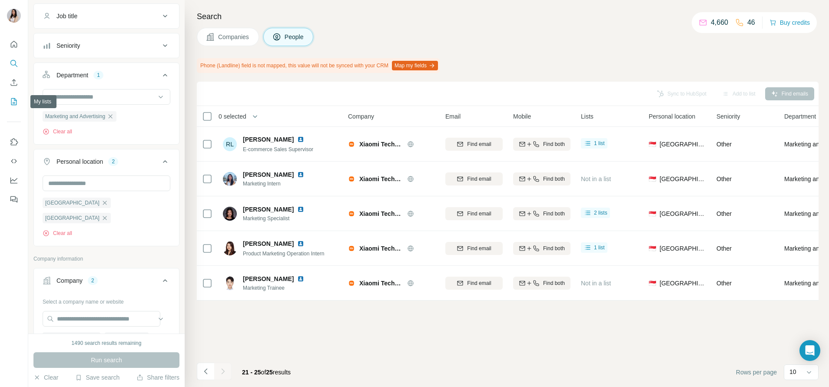
click at [12, 111] on div at bounding box center [14, 119] width 28 height 176
click at [12, 103] on icon "My lists" at bounding box center [14, 101] width 9 height 9
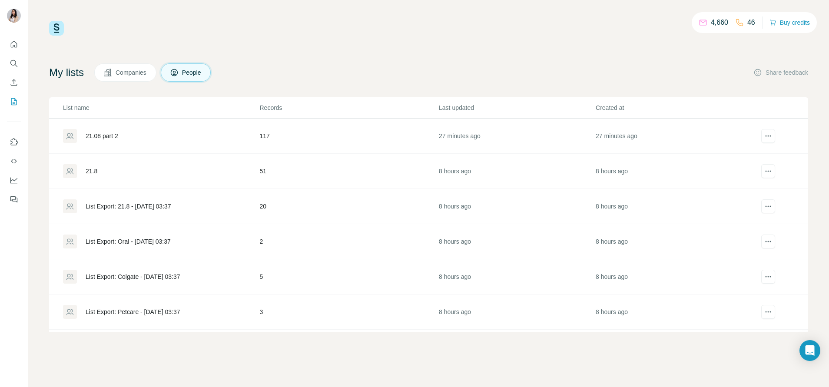
click at [98, 137] on div "21.08 part 2" at bounding box center [102, 136] width 33 height 9
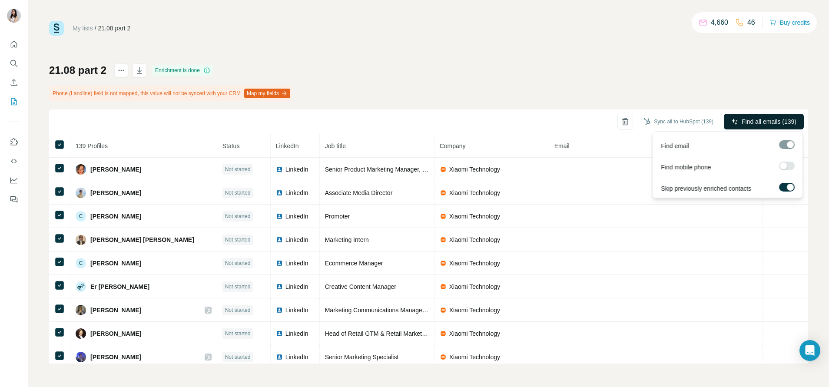
click at [789, 124] on span "Find all emails (139)" at bounding box center [769, 121] width 55 height 9
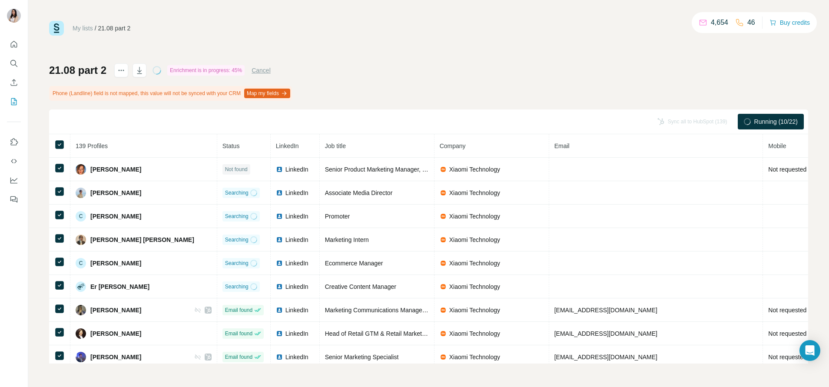
click at [678, 90] on div "21.08 part 2 Enrichment is in progress: 45% Cancel Phone (Landline) field is no…" at bounding box center [428, 213] width 759 height 300
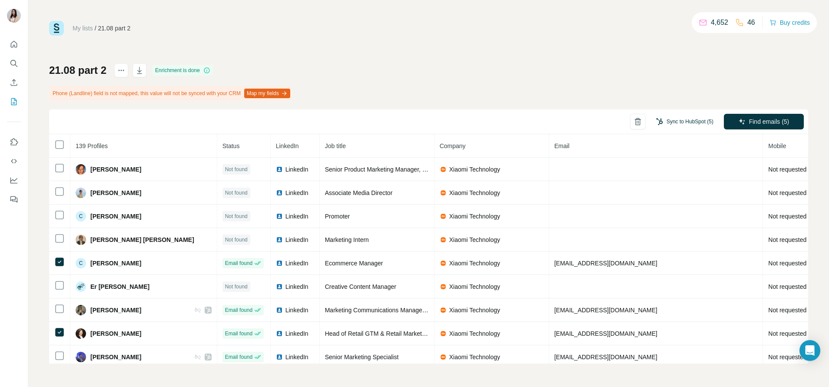
click at [695, 118] on button "Sync to HubSpot (5)" at bounding box center [685, 121] width 70 height 13
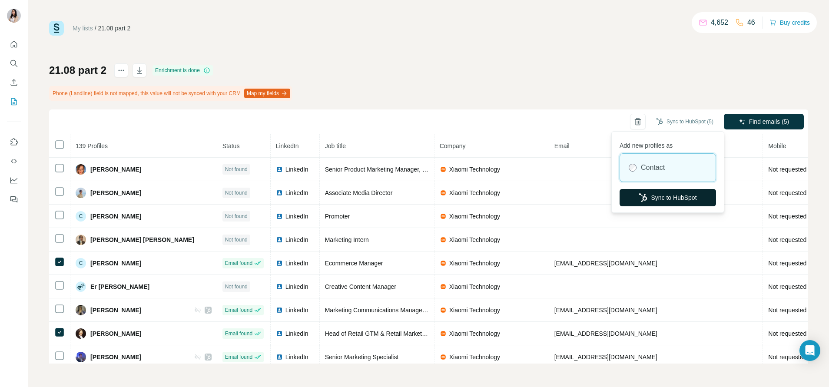
click at [665, 191] on button "Sync to HubSpot" at bounding box center [668, 197] width 97 height 17
